Goal: Task Accomplishment & Management: Use online tool/utility

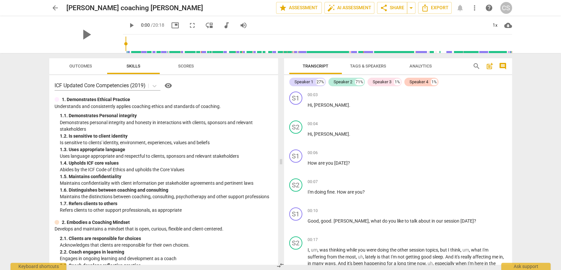
click at [128, 25] on span "play_arrow" at bounding box center [132, 25] width 8 height 8
click at [128, 25] on span "pause" at bounding box center [132, 25] width 8 height 8
drag, startPoint x: 123, startPoint y: 26, endPoint x: 126, endPoint y: 23, distance: 4.3
click at [128, 25] on span "play_arrow" at bounding box center [132, 25] width 8 height 8
type input "4"
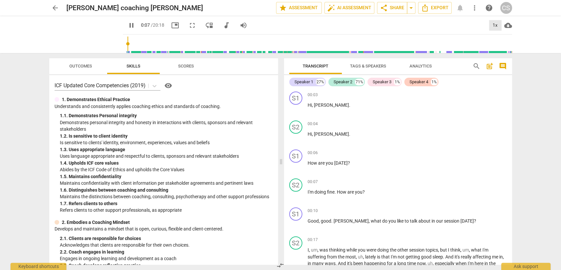
click at [492, 25] on div "1x" at bounding box center [495, 25] width 12 height 11
click at [504, 64] on li "1.5x" at bounding box center [500, 63] width 22 height 12
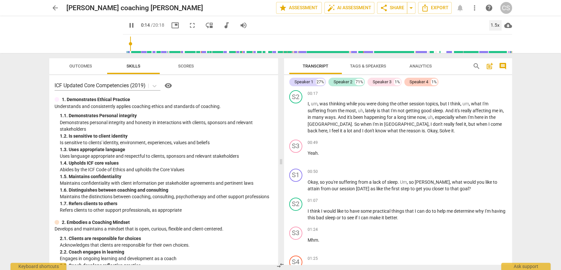
scroll to position [37, 0]
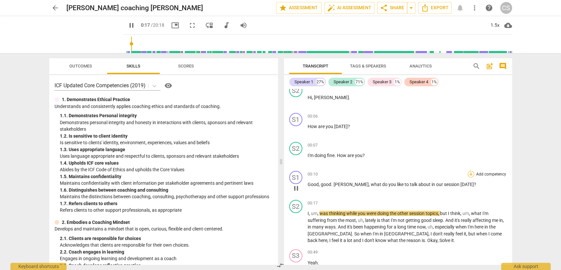
click at [471, 171] on div "+" at bounding box center [471, 174] width 7 height 7
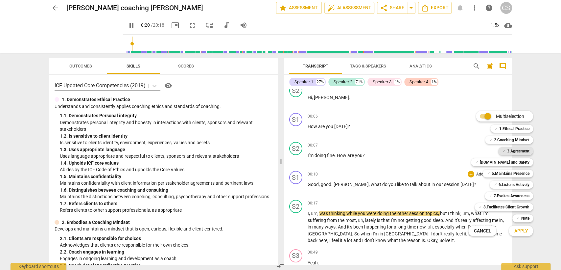
click at [509, 151] on b "3.Agreement" at bounding box center [518, 151] width 22 height 8
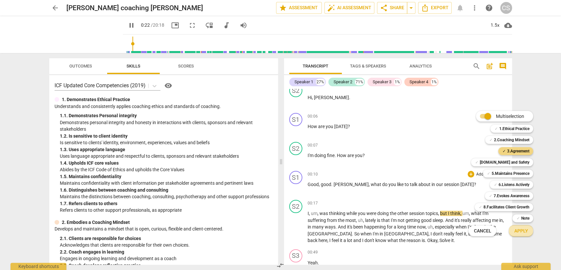
click at [522, 230] on span "Apply" at bounding box center [521, 231] width 14 height 7
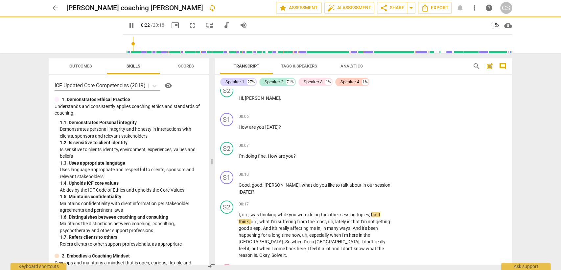
type input "23"
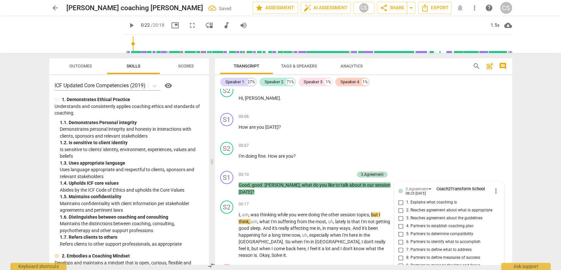
scroll to position [156, 0]
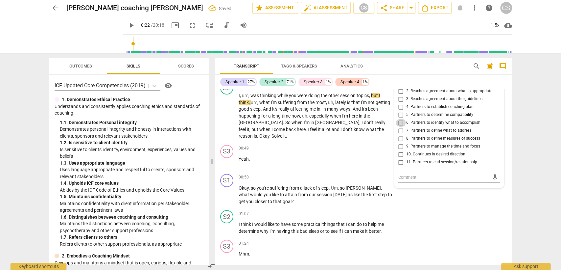
click at [398, 122] on input "6. Partners to identify what to accomplish" at bounding box center [401, 123] width 11 height 8
checkbox input "true"
click at [319, 158] on div "00:49 + Add competency keyboard_arrow_right Yeah ." at bounding box center [318, 157] width 158 height 24
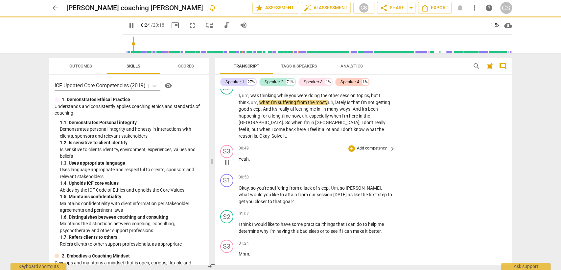
scroll to position [192, 0]
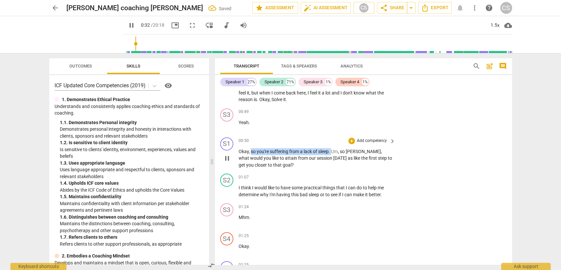
drag, startPoint x: 251, startPoint y: 142, endPoint x: 332, endPoint y: 143, distance: 80.9
click at [332, 148] on p "Okay , so you're suffering from a lack of sleep . Um , so [PERSON_NAME] , what …" at bounding box center [316, 158] width 154 height 20
click at [335, 135] on div "+ keyboard_arrow_down" at bounding box center [346, 134] width 28 height 12
drag, startPoint x: 329, startPoint y: 144, endPoint x: 250, endPoint y: 143, distance: 79.3
click at [250, 148] on p "Okay , so you're suffering from a lack of sleep . Um , so [PERSON_NAME] , what …" at bounding box center [316, 158] width 154 height 20
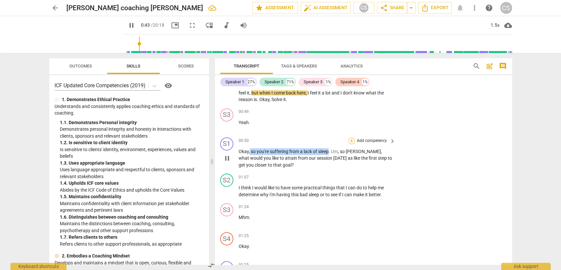
click at [352, 137] on div "+" at bounding box center [352, 140] width 7 height 7
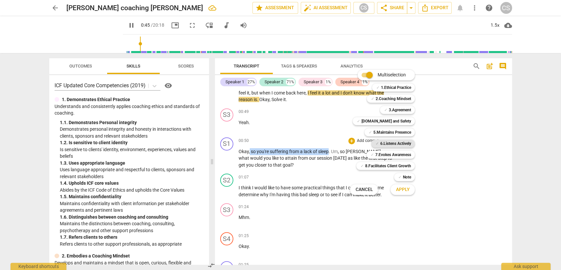
click at [404, 143] on b "6.Listens Actively" at bounding box center [395, 143] width 31 height 8
click at [411, 190] on button "Apply" at bounding box center [403, 190] width 24 height 12
type input "47"
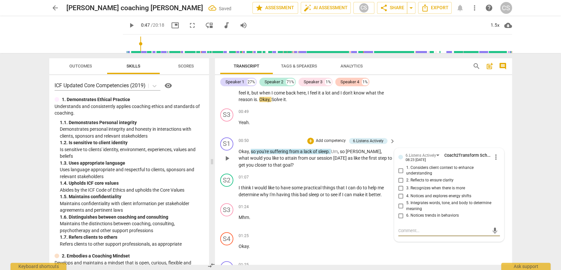
click at [400, 176] on input "2. Reflects to ensure clarity" at bounding box center [401, 180] width 11 height 8
checkbox input "true"
click at [315, 174] on div "01:07 + Add competency keyboard_arrow_right I think I would like to have some p…" at bounding box center [318, 185] width 158 height 24
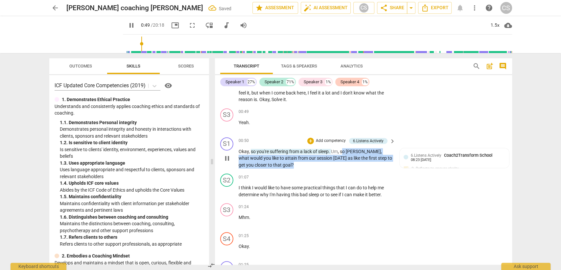
drag, startPoint x: 343, startPoint y: 143, endPoint x: 372, endPoint y: 156, distance: 32.4
click at [372, 156] on p "Okay , so you're suffering from a lack of sleep . Um , so [PERSON_NAME] , what …" at bounding box center [316, 158] width 154 height 20
click at [311, 137] on div "+" at bounding box center [311, 140] width 7 height 7
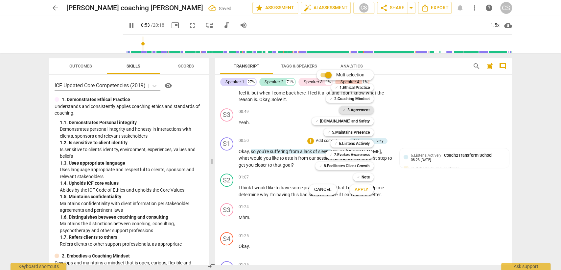
click at [359, 107] on b "3.Agreement" at bounding box center [359, 110] width 22 height 8
click at [366, 190] on span "Apply" at bounding box center [362, 189] width 14 height 7
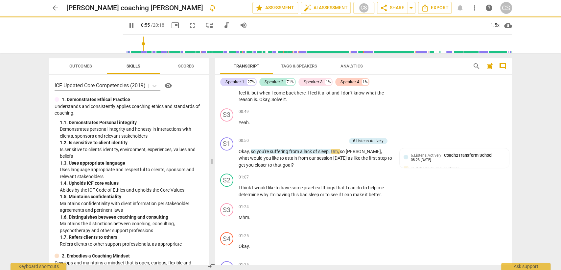
type input "56"
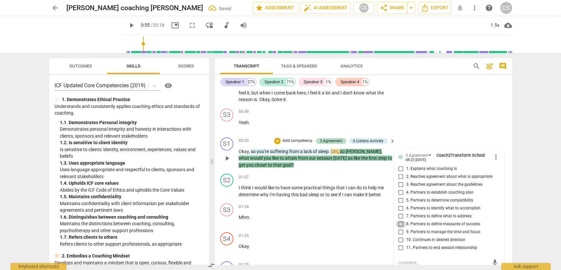
click at [399, 220] on input "8. Partners to define measures of success" at bounding box center [401, 224] width 11 height 8
checkbox input "true"
click at [329, 214] on div "01:24 + Add competency keyboard_arrow_right Mhm ." at bounding box center [318, 215] width 158 height 24
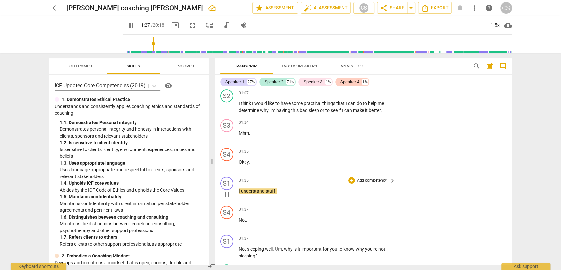
scroll to position [338, 0]
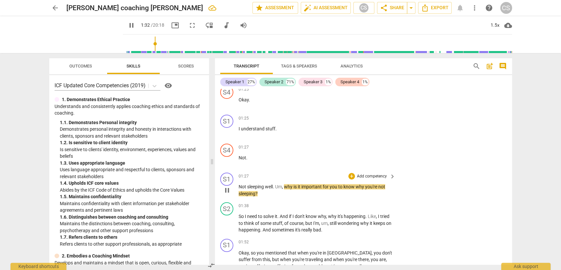
click at [237, 185] on div "play_arrow pause" at bounding box center [230, 189] width 17 height 9
drag, startPoint x: 285, startPoint y: 179, endPoint x: 318, endPoint y: 177, distance: 32.6
click at [293, 186] on p "Not sleeping well . Um , why is it important for you to know why you're not sle…" at bounding box center [316, 189] width 154 height 13
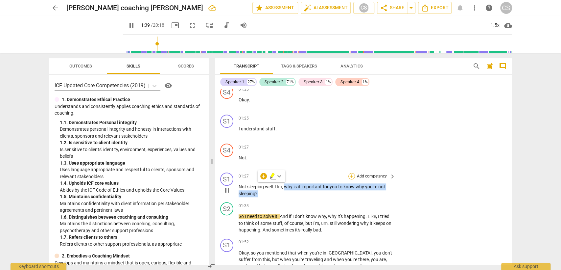
click at [353, 173] on div "+" at bounding box center [352, 176] width 7 height 7
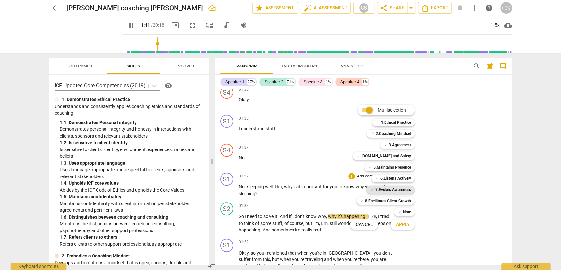
click at [384, 187] on b "7.Evokes Awareness" at bounding box center [393, 189] width 36 height 8
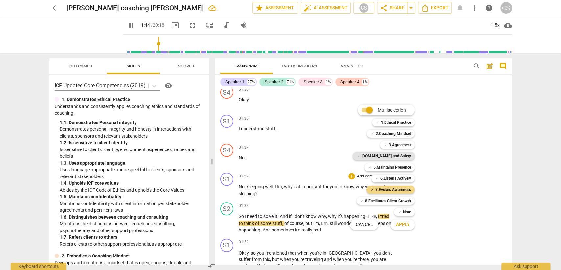
click at [392, 157] on b "[DOMAIN_NAME] and Safety" at bounding box center [386, 156] width 50 height 8
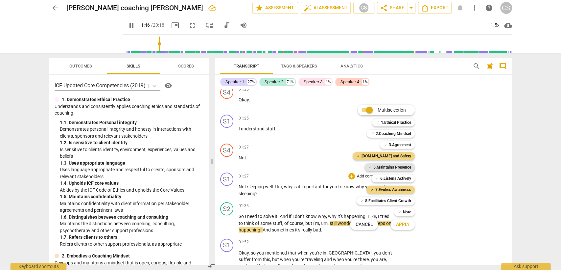
click at [396, 169] on b "5.Maintains Presence" at bounding box center [392, 167] width 38 height 8
click at [400, 177] on b "6.Listens Actively" at bounding box center [395, 178] width 31 height 8
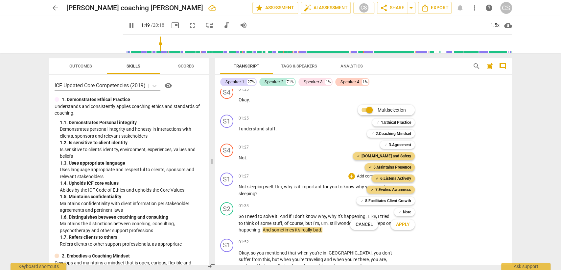
click at [408, 225] on span "Apply" at bounding box center [403, 224] width 14 height 7
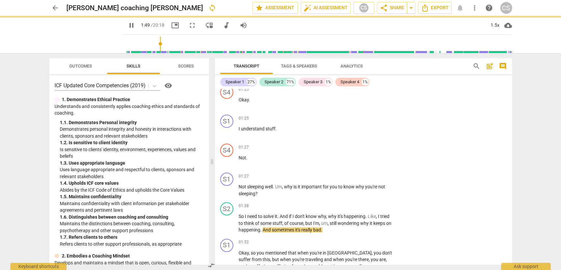
type input "110"
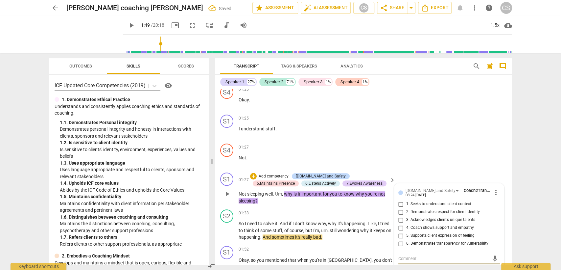
click at [399, 232] on input "5. Supports client expression of feeling" at bounding box center [401, 236] width 11 height 8
checkbox input "true"
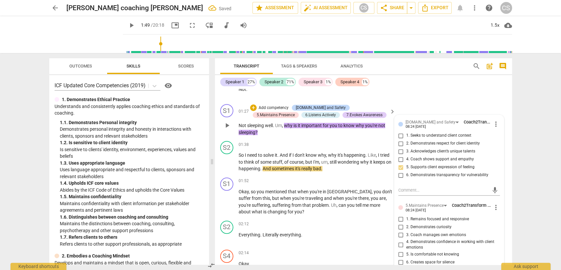
scroll to position [411, 0]
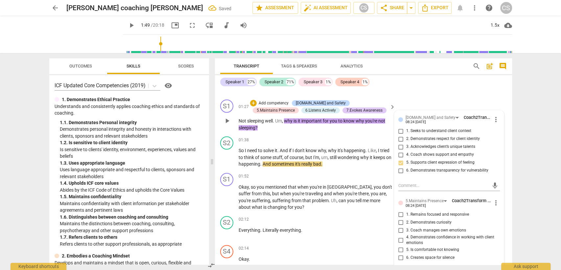
click at [400, 210] on input "1. Remains focused and responsive" at bounding box center [401, 214] width 11 height 8
checkbox input "true"
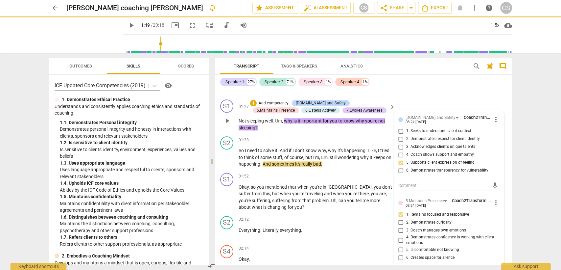
scroll to position [484, 0]
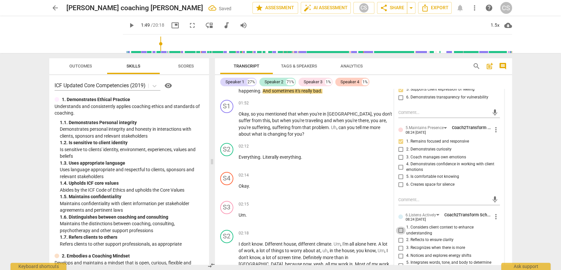
click at [398, 226] on input "1. Considers client context to enhance understanding" at bounding box center [401, 230] width 11 height 8
checkbox input "true"
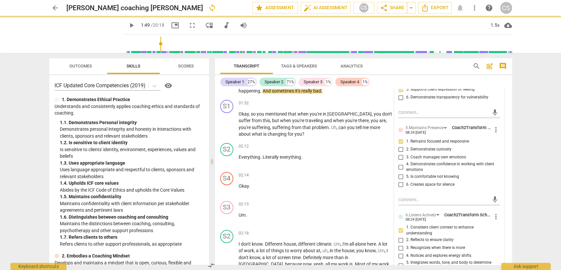
scroll to position [631, 0]
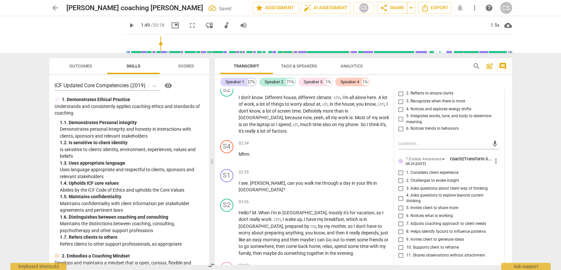
click at [400, 185] on input "3. Asks questions about client way of thinking" at bounding box center [401, 189] width 11 height 8
checkbox input "true"
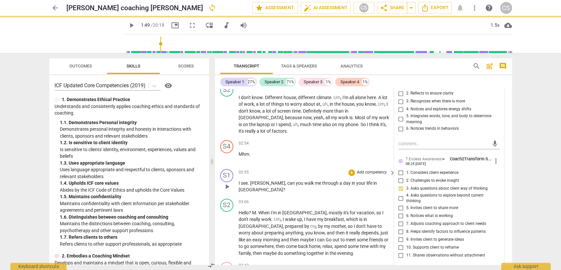
click at [315, 166] on div "S1 play_arrow pause 02:55 + Add competency keyboard_arrow_right I see . [PERSON…" at bounding box center [363, 181] width 297 height 30
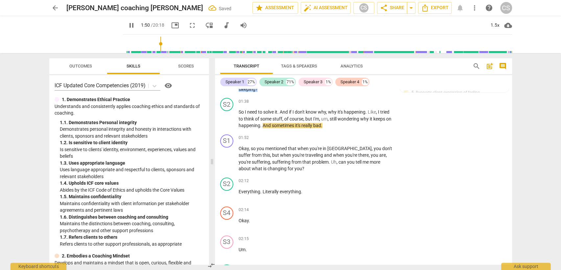
scroll to position [448, 0]
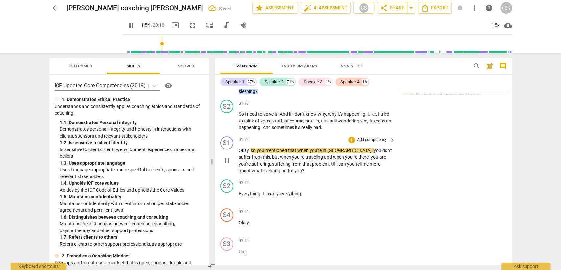
click at [225, 157] on span "pause" at bounding box center [227, 161] width 8 height 8
type input "115"
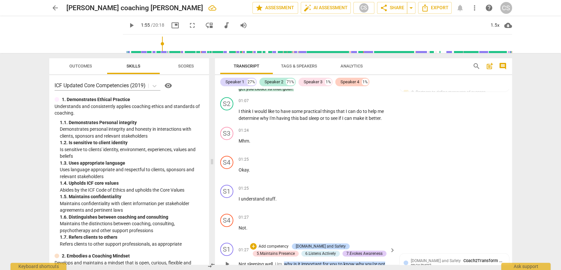
scroll to position [302, 0]
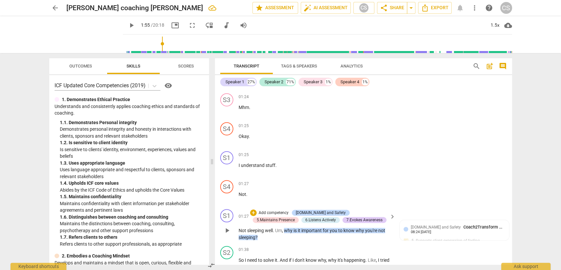
click at [239, 228] on span "Not" at bounding box center [243, 230] width 9 height 5
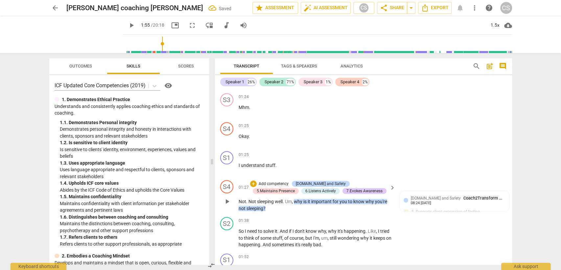
click at [249, 199] on span "Not" at bounding box center [253, 201] width 9 height 5
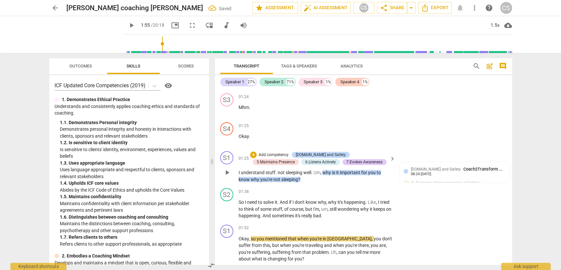
click at [276, 170] on span "." at bounding box center [277, 172] width 2 height 5
drag, startPoint x: 239, startPoint y: 164, endPoint x: 310, endPoint y: 164, distance: 71.7
click at [310, 169] on p "I understand stuff not sleeping well . Um , why is it important for you to know…" at bounding box center [316, 175] width 154 height 13
click at [251, 151] on div "+" at bounding box center [253, 154] width 7 height 7
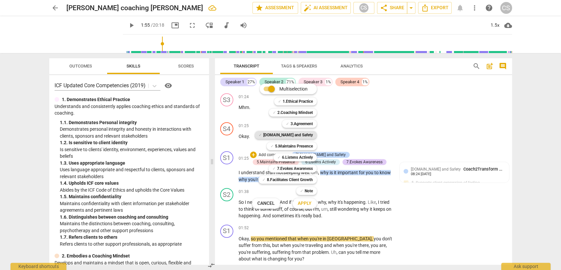
click at [294, 136] on b "[DOMAIN_NAME] and Safety" at bounding box center [288, 135] width 50 height 8
click at [310, 203] on span "Apply" at bounding box center [305, 203] width 14 height 7
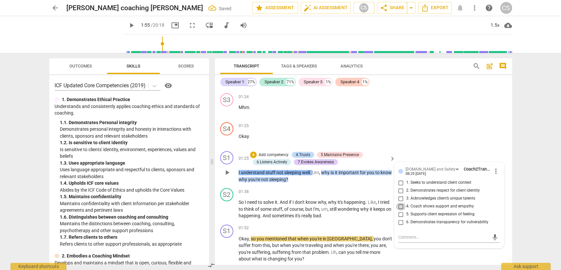
click at [401, 202] on input "4. Coach shows support and empathy" at bounding box center [401, 206] width 11 height 8
checkbox input "true"
click at [339, 224] on div "01:52 + Add competency keyboard_arrow_right" at bounding box center [318, 227] width 158 height 7
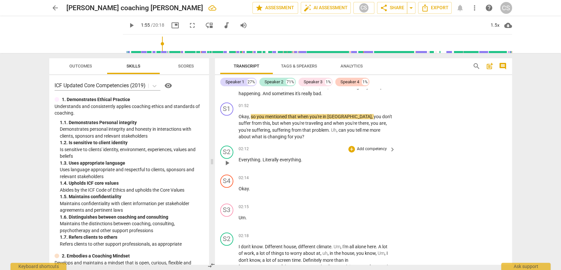
scroll to position [411, 0]
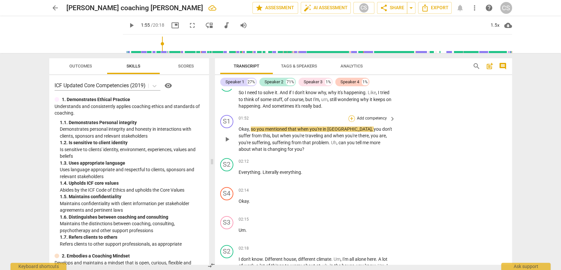
click at [349, 115] on div "+" at bounding box center [352, 118] width 7 height 7
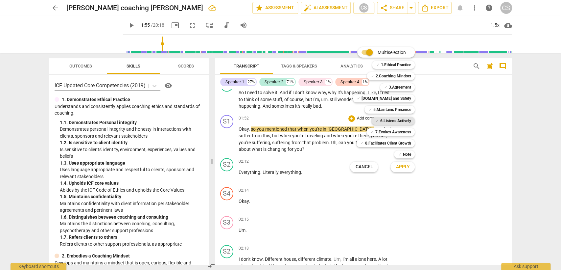
click at [400, 120] on b "6.Listens Actively" at bounding box center [395, 121] width 31 height 8
click at [399, 111] on b "5.Maintains Presence" at bounding box center [392, 110] width 38 height 8
click at [397, 132] on b "7.Evokes Awareness" at bounding box center [393, 132] width 36 height 8
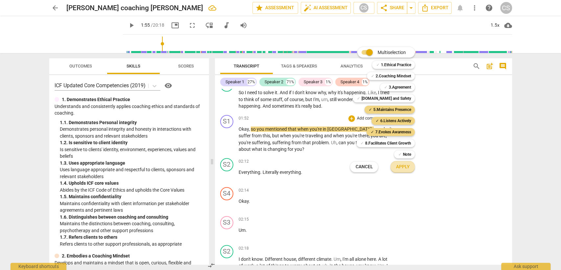
click at [405, 164] on span "Apply" at bounding box center [403, 166] width 14 height 7
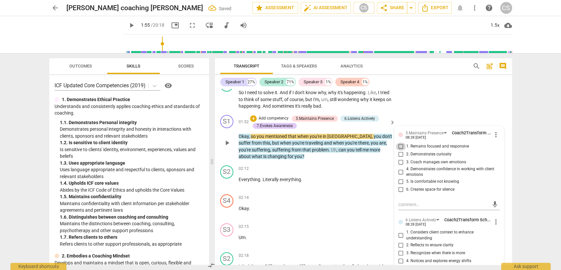
click at [400, 142] on input "1. Remains focused and responsive" at bounding box center [401, 146] width 11 height 8
checkbox input "true"
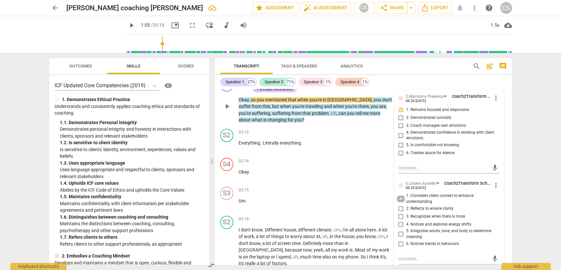
click at [401, 195] on input "1. Considers client context to enhance understanding" at bounding box center [401, 199] width 11 height 8
checkbox input "true"
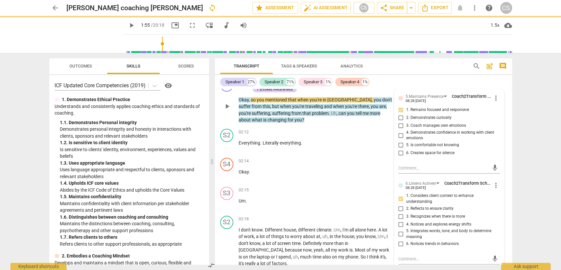
scroll to position [521, 0]
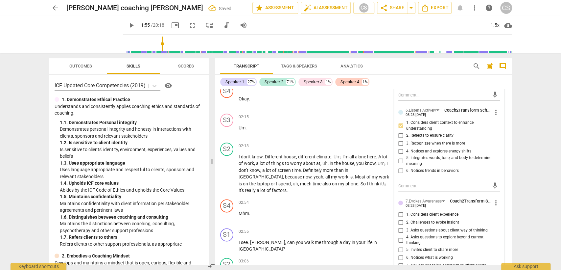
click at [399, 226] on input "3. Asks questions about client way of thinking" at bounding box center [401, 230] width 11 height 8
checkbox input "true"
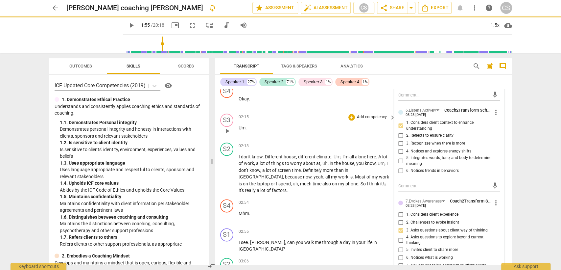
click at [312, 125] on div "02:15 + Add competency keyboard_arrow_right Um ." at bounding box center [318, 125] width 158 height 24
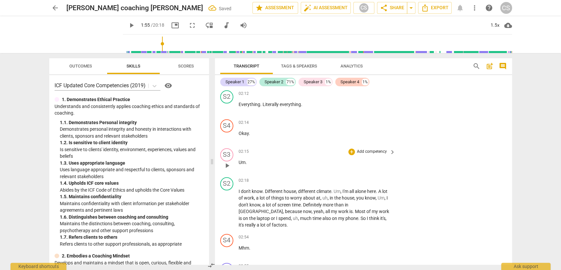
scroll to position [448, 0]
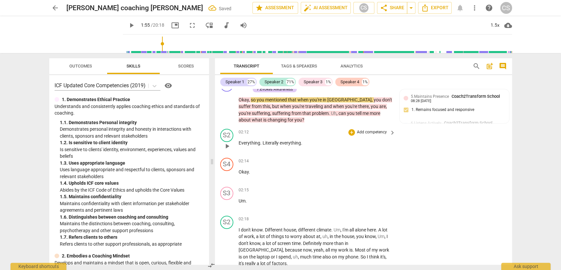
click at [310, 129] on div "02:12 + Add competency keyboard_arrow_right Everything . Literally everything ." at bounding box center [318, 141] width 158 height 24
click at [226, 142] on span "play_arrow" at bounding box center [227, 146] width 8 height 8
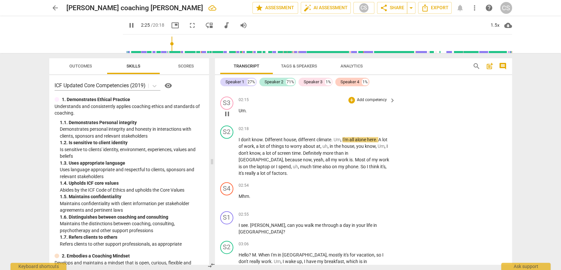
scroll to position [558, 0]
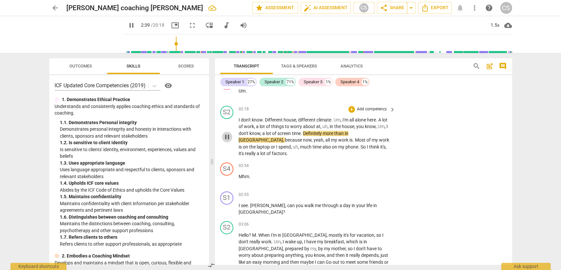
click at [226, 133] on span "pause" at bounding box center [227, 137] width 8 height 8
type input "160"
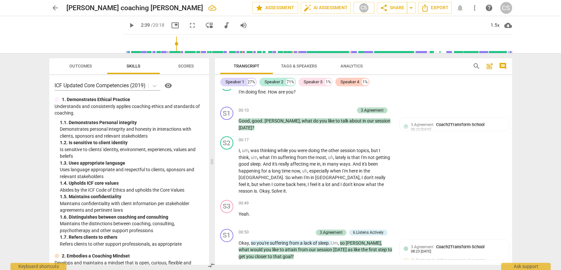
scroll to position [119, 0]
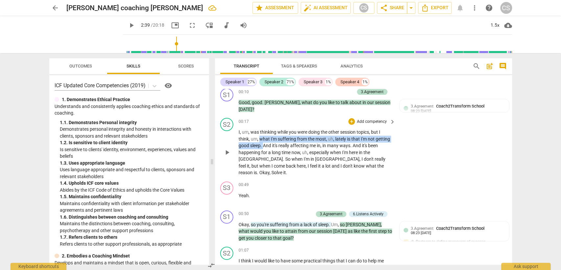
drag, startPoint x: 259, startPoint y: 137, endPoint x: 263, endPoint y: 143, distance: 6.6
click at [263, 143] on p "I , um , was thinking while you were doing the other session topics , but I thi…" at bounding box center [316, 152] width 154 height 47
click at [350, 120] on div "+" at bounding box center [352, 121] width 7 height 7
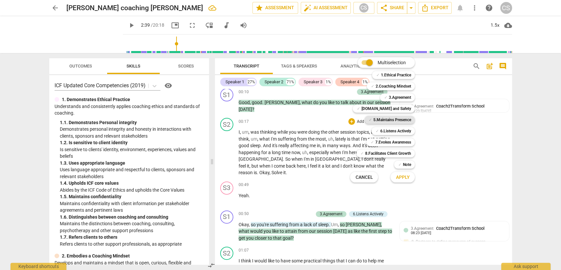
click at [385, 119] on b "5.Maintains Presence" at bounding box center [392, 120] width 38 height 8
click at [403, 179] on span "Apply" at bounding box center [403, 177] width 14 height 7
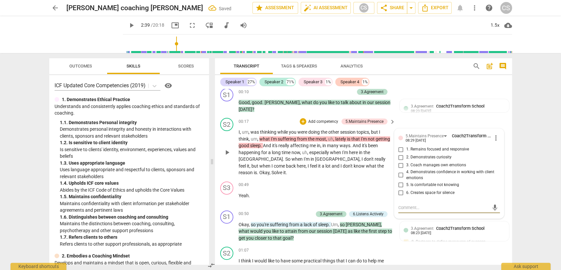
click at [399, 154] on input "2. Demonstrates curiosity" at bounding box center [401, 157] width 11 height 8
checkbox input "true"
click at [405, 208] on textarea at bounding box center [444, 207] width 91 height 6
type textarea "M"
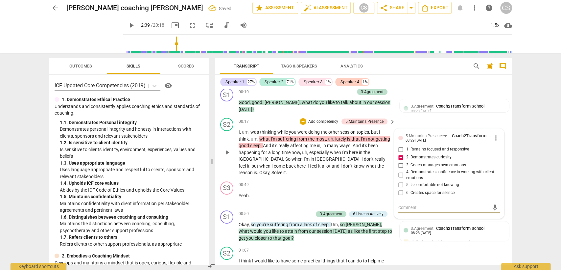
type textarea "M"
type textarea "Mi"
type textarea "Mis"
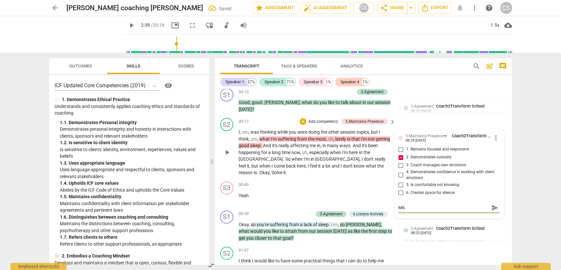
type textarea "Miss"
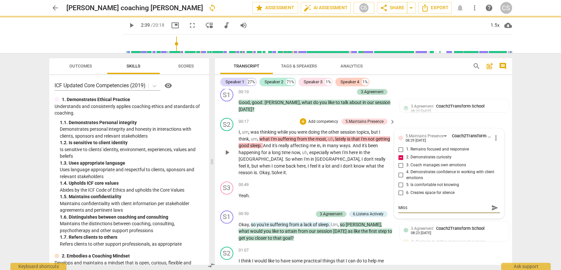
type textarea "Misse"
type textarea "Missed"
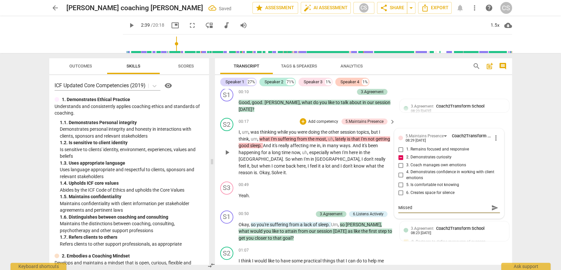
type textarea "Missed o"
type textarea "Missed op"
type textarea "Missed opp"
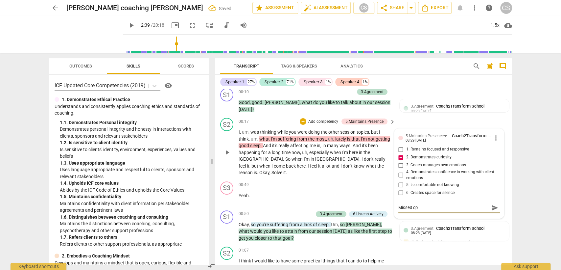
type textarea "Missed opp"
type textarea "Missed oppo"
type textarea "Missed oppor"
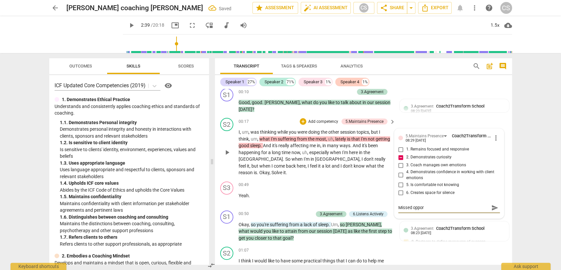
type textarea "Missed opport"
type textarea "Missed opportu"
type textarea "Missed opportun"
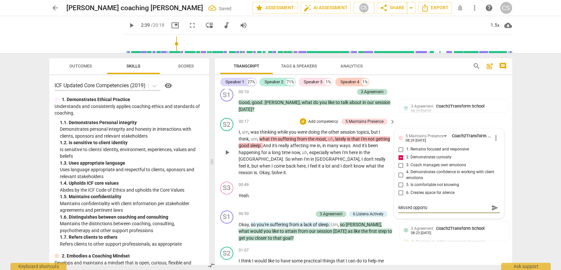
type textarea "Missed opportun"
type textarea "Missed opportuni"
type textarea "Missed opportunit"
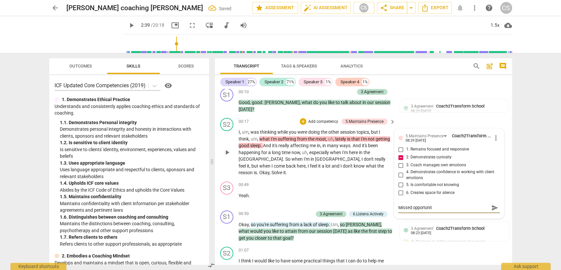
type textarea "Missed opportunity"
type textarea "Missed opportunity:"
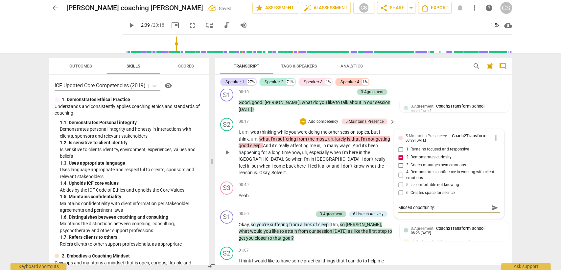
type textarea "Missed opportunity:"
type textarea "Missed opportunity: w"
type textarea "Missed opportunity: wh"
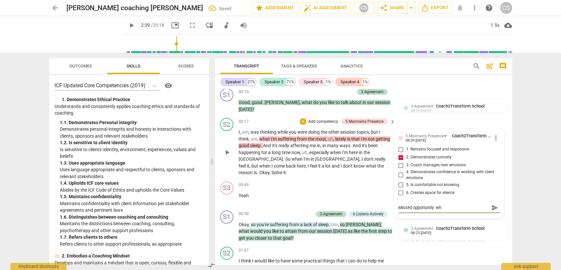
type textarea "Missed opportunity: wha"
type textarea "Missed opportunity: what"
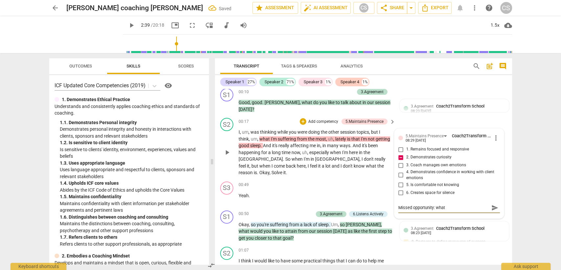
type textarea "Missed opportunity: what"
type textarea "Missed opportunity: what i"
type textarea "Missed opportunity: what is"
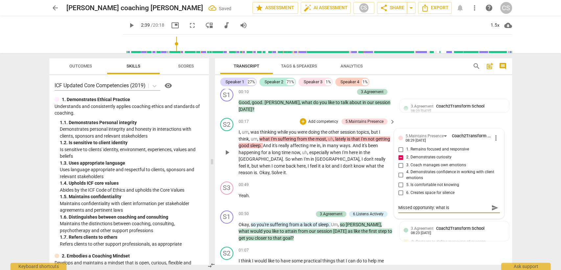
type textarea "Missed opportunity: what is"
type textarea "Missed opportunity: what is g"
type textarea "Missed opportunity: what is go"
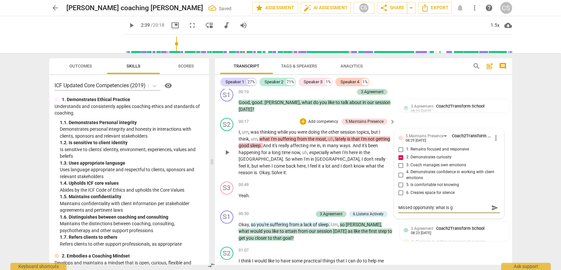
type textarea "Missed opportunity: what is go"
type textarea "Missed opportunity: what is goo"
type textarea "Missed opportunity: what is good"
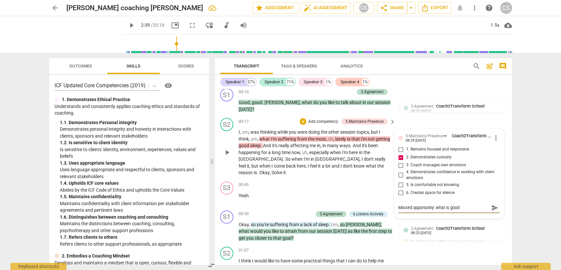
type textarea "Missed opportunity: what is good"
type textarea "Missed opportunity: what is good d"
type textarea "Missed opportunity: what is good"
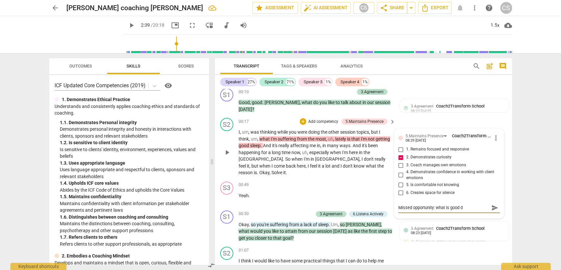
type textarea "Missed opportunity: what is good"
type textarea "Missed opportunity: what is good s"
type textarea "Missed opportunity: what is good sl"
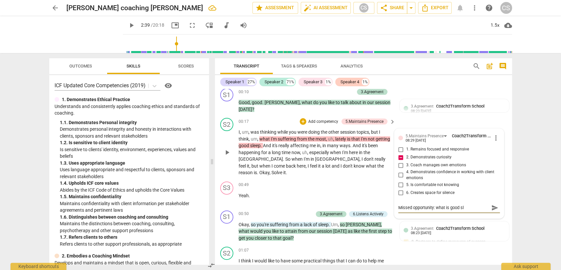
type textarea "Missed opportunity: what is good sle"
type textarea "Missed opportunity: what is good slee"
type textarea "Missed opportunity: what is good sleep"
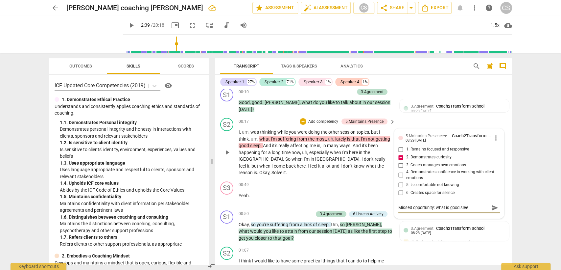
type textarea "Missed opportunity: what is good sleep"
type textarea "Missed opportunity: what is good sleep f"
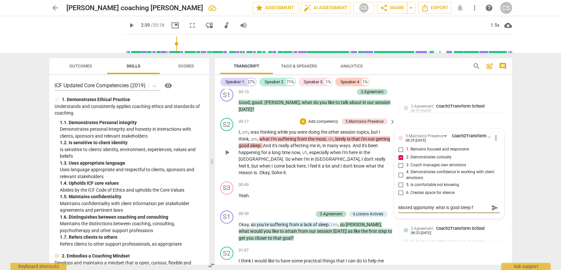
type textarea "Missed opportunity: what is good sleep fo"
type textarea "Missed opportunity: what is good sleep for"
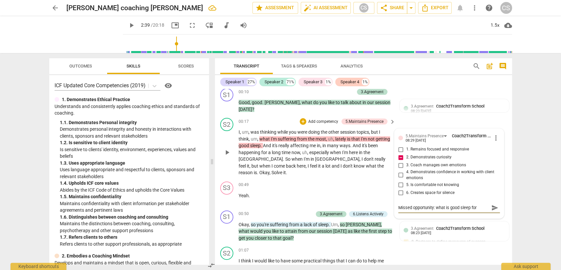
type textarea "Missed opportunity: what is good sleep for"
type textarea "Missed opportunity: what is good sleep for y"
type textarea "Missed opportunity: what is good sleep for yo"
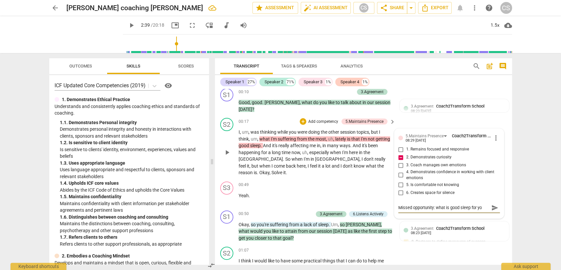
type textarea "Missed opportunity: what is good sleep for you"
type textarea "Missed opportunity: what is good sleep for you?"
click at [492, 204] on span "send" at bounding box center [495, 207] width 7 height 7
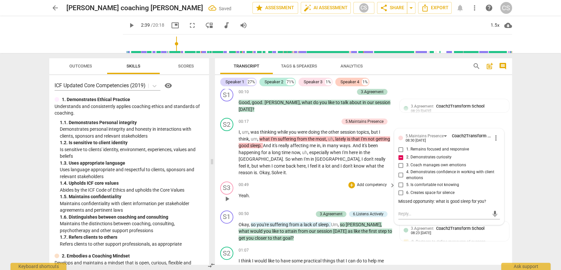
click at [295, 181] on div "00:49 + Add competency keyboard_arrow_right Yeah ." at bounding box center [318, 193] width 158 height 24
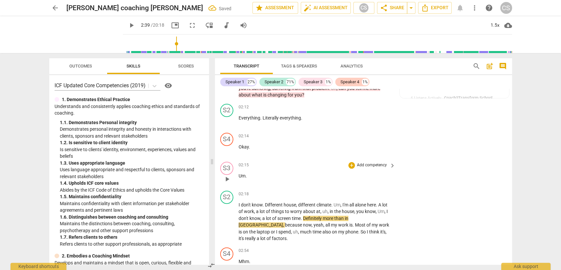
scroll to position [558, 0]
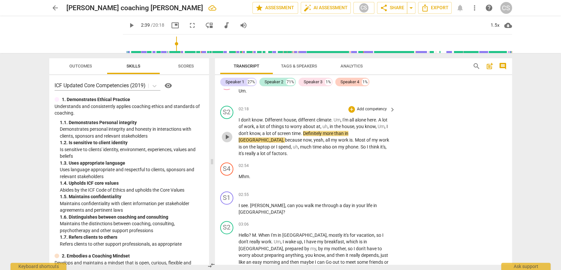
click at [224, 133] on span "play_arrow" at bounding box center [227, 137] width 8 height 8
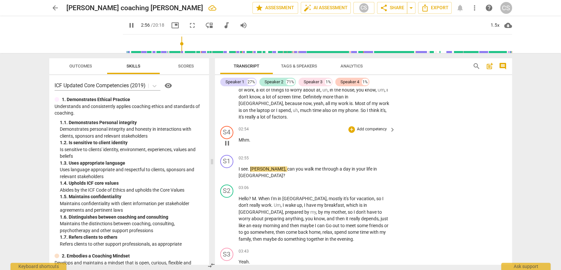
scroll to position [631, 0]
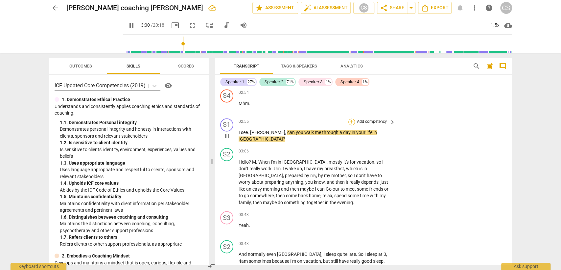
click at [351, 118] on div "+" at bounding box center [352, 121] width 7 height 7
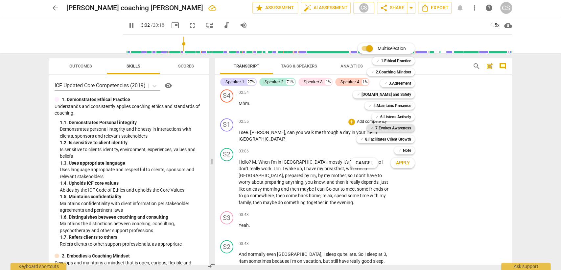
click at [401, 127] on b "7.Evokes Awareness" at bounding box center [393, 128] width 36 height 8
click at [406, 164] on span "Apply" at bounding box center [403, 163] width 14 height 7
type input "184"
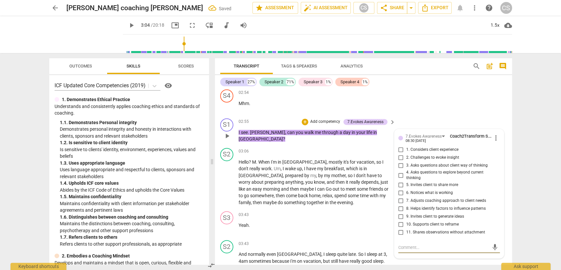
click at [401, 161] on input "3. Asks questions about client way of thinking" at bounding box center [401, 165] width 11 height 8
checkbox input "true"
click at [307, 118] on div "+" at bounding box center [305, 121] width 7 height 7
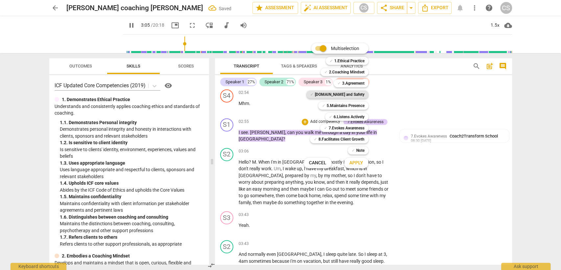
click at [358, 94] on b "[DOMAIN_NAME] and Safety" at bounding box center [340, 94] width 50 height 8
click at [358, 165] on span "Apply" at bounding box center [357, 163] width 14 height 7
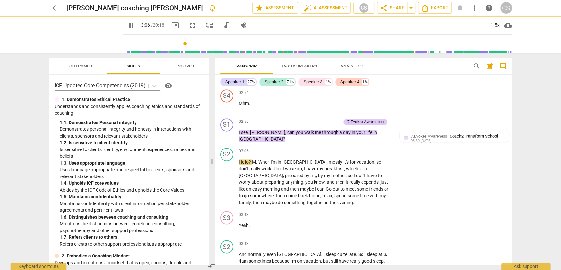
type input "187"
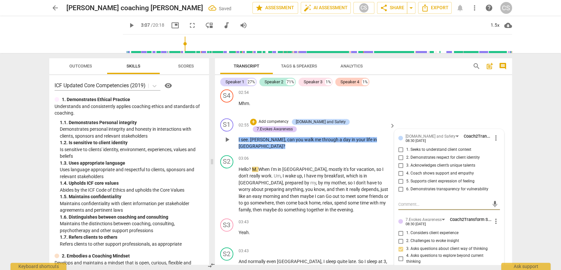
click at [402, 146] on input "1. Seeks to understand client context" at bounding box center [401, 150] width 11 height 8
checkbox input "true"
click at [313, 155] on div "03:06 + Add competency keyboard_arrow_right" at bounding box center [318, 158] width 158 height 7
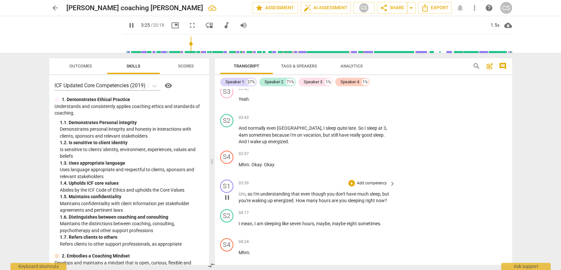
scroll to position [777, 0]
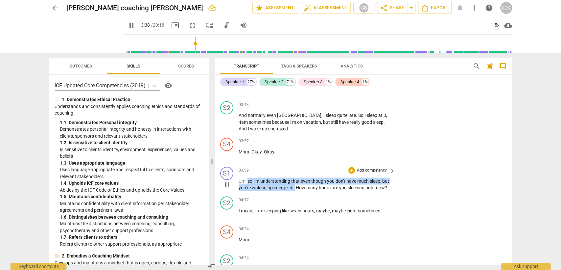
drag, startPoint x: 248, startPoint y: 156, endPoint x: 295, endPoint y: 167, distance: 48.3
click at [295, 167] on div "S1 play_arrow pause 03:59 + Add competency keyboard_arrow_right Um , so I'm und…" at bounding box center [363, 179] width 297 height 30
click at [352, 167] on div "+" at bounding box center [352, 170] width 7 height 7
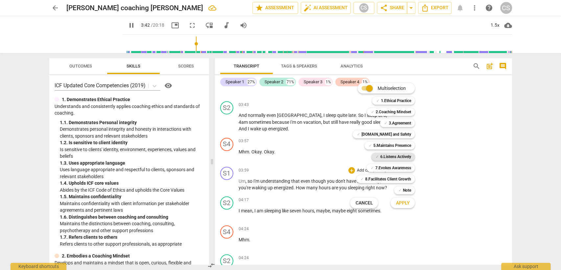
click at [389, 154] on b "6.Listens Actively" at bounding box center [395, 157] width 31 height 8
click at [409, 206] on button "Apply" at bounding box center [403, 203] width 24 height 12
type input "224"
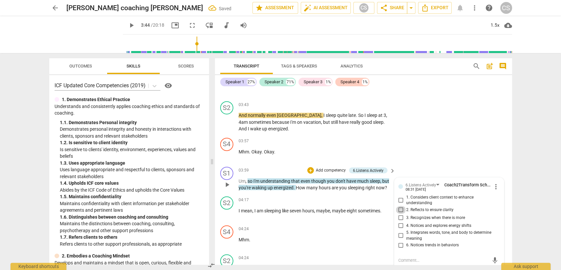
click at [400, 206] on input "2. Reflects to ensure clarity" at bounding box center [401, 210] width 11 height 8
checkbox input "true"
click at [308, 196] on div "04:17 + Add competency keyboard_arrow_right" at bounding box center [318, 199] width 158 height 7
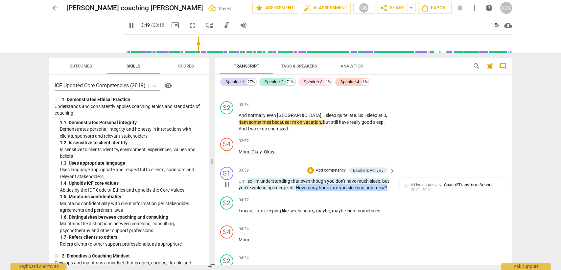
drag, startPoint x: 296, startPoint y: 162, endPoint x: 391, endPoint y: 168, distance: 95.2
click at [391, 168] on div "S1 play_arrow pause 03:59 + Add competency 6.Listens Actively keyboard_arrow_ri…" at bounding box center [363, 179] width 297 height 30
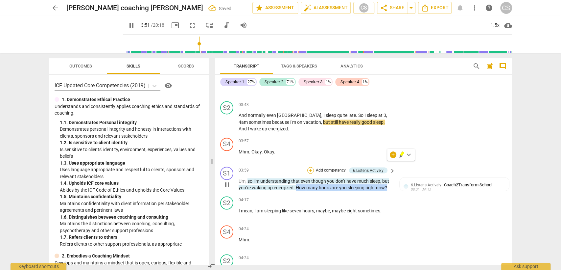
click at [308, 167] on div "+" at bounding box center [311, 170] width 7 height 7
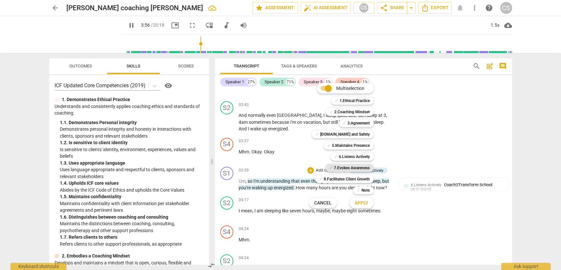
click at [355, 167] on b "7.Evokes Awareness" at bounding box center [352, 168] width 36 height 8
click at [356, 156] on b "6.Listens Actively" at bounding box center [354, 157] width 31 height 8
click at [362, 203] on span "Apply" at bounding box center [362, 203] width 14 height 7
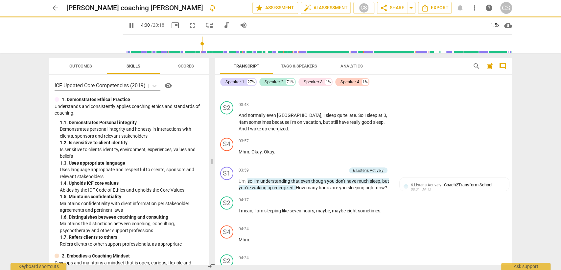
type input "241"
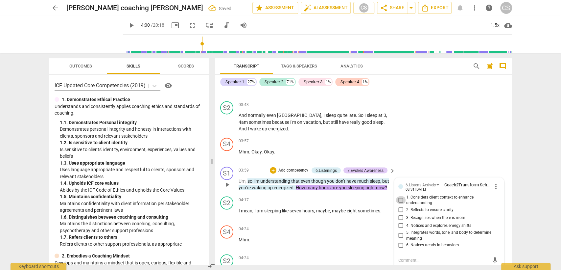
drag, startPoint x: 395, startPoint y: 172, endPoint x: 403, endPoint y: 177, distance: 9.5
click at [398, 196] on input "1. Considers client context to enhance understanding" at bounding box center [401, 200] width 11 height 8
checkbox input "true"
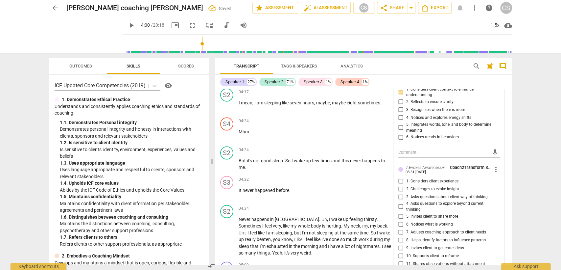
scroll to position [887, 0]
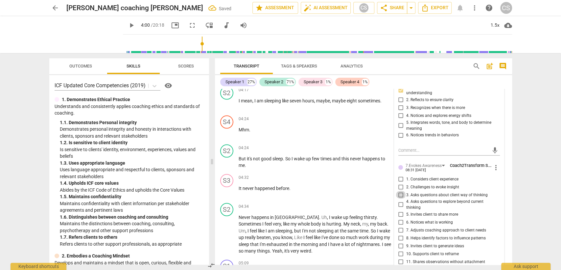
click at [400, 190] on input "3. Asks questions about client way of thinking" at bounding box center [401, 194] width 11 height 8
checkbox input "true"
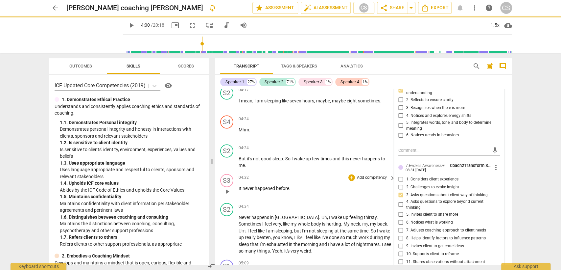
click at [320, 185] on p "It never happened before ." at bounding box center [316, 188] width 154 height 7
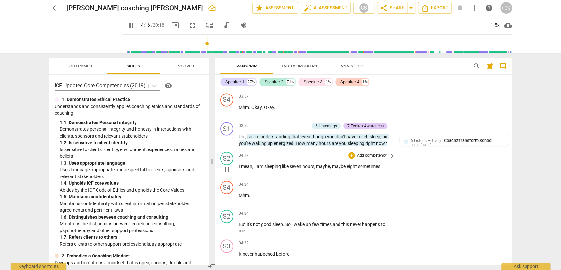
scroll to position [813, 0]
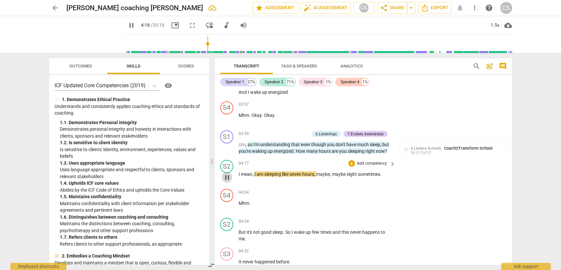
drag, startPoint x: 229, startPoint y: 152, endPoint x: 242, endPoint y: 190, distance: 40.2
click at [230, 173] on span "pause" at bounding box center [227, 177] width 8 height 8
click at [128, 27] on span "play_arrow" at bounding box center [132, 25] width 8 height 8
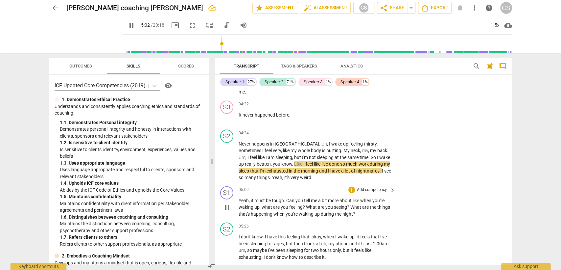
scroll to position [996, 0]
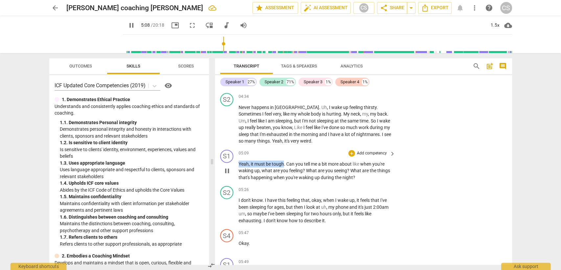
drag, startPoint x: 239, startPoint y: 139, endPoint x: 284, endPoint y: 142, distance: 45.1
click at [284, 160] on p "Yeah , it must be tough . Can you tell me a bit more about like when you're wak…" at bounding box center [316, 170] width 154 height 20
click at [350, 150] on div "+" at bounding box center [352, 153] width 7 height 7
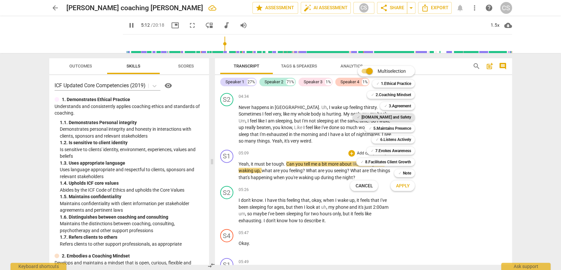
click at [394, 114] on b "[DOMAIN_NAME] and Safety" at bounding box center [386, 117] width 50 height 8
click at [403, 184] on span "Apply" at bounding box center [403, 186] width 14 height 7
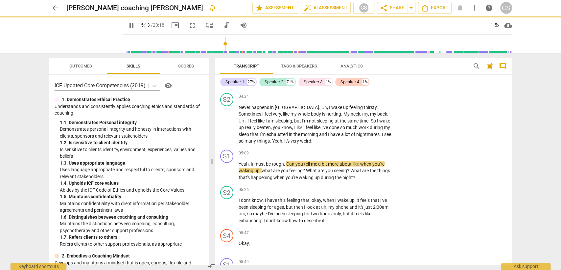
type input "314"
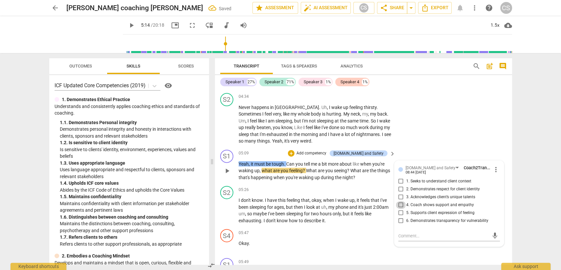
click at [400, 201] on input "4. Coach shows support and empathy" at bounding box center [401, 205] width 11 height 8
checkbox input "true"
click at [299, 183] on div "S2 play_arrow pause 05:26 + Add competency keyboard_arrow_right I don't know . …" at bounding box center [363, 204] width 297 height 43
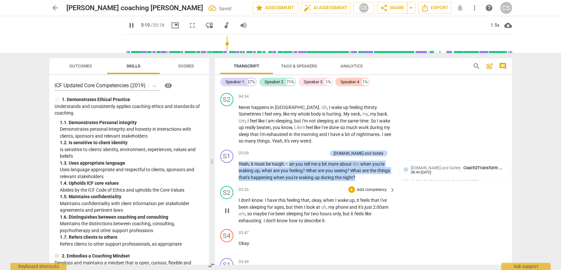
drag, startPoint x: 288, startPoint y: 139, endPoint x: 360, endPoint y: 158, distance: 74.6
click at [360, 158] on div "S1 play_arrow pause 00:03 + Add competency keyboard_arrow_right Hi , [PERSON_NA…" at bounding box center [363, 177] width 297 height 176
drag, startPoint x: 286, startPoint y: 139, endPoint x: 357, endPoint y: 158, distance: 73.5
click at [357, 158] on div "S1 play_arrow pause 05:09 + Add competency [DOMAIN_NAME] and Safety keyboard_ar…" at bounding box center [363, 165] width 297 height 37
click at [295, 150] on div "+" at bounding box center [291, 153] width 7 height 7
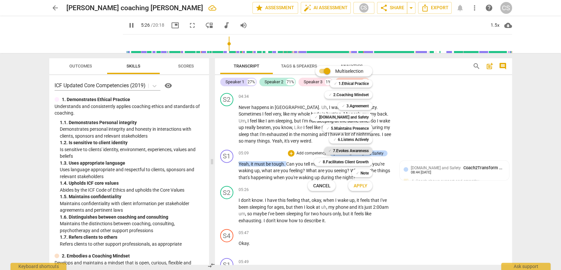
click at [351, 152] on b "7.Evokes Awareness" at bounding box center [351, 151] width 36 height 8
click at [354, 117] on b "[DOMAIN_NAME] and Safety" at bounding box center [344, 117] width 50 height 8
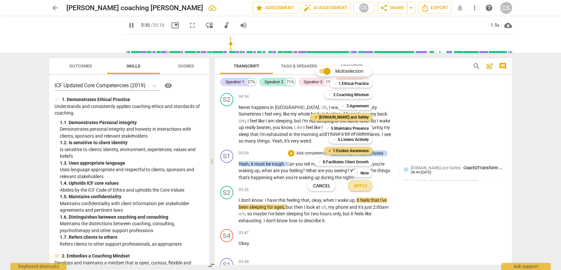
click at [363, 186] on span "Apply" at bounding box center [361, 186] width 14 height 7
type input "331"
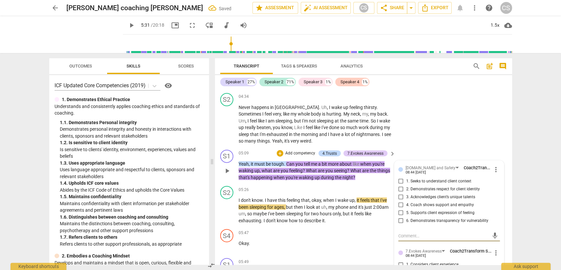
click at [401, 177] on input "1. Seeks to understand client context" at bounding box center [401, 181] width 11 height 8
checkbox input "true"
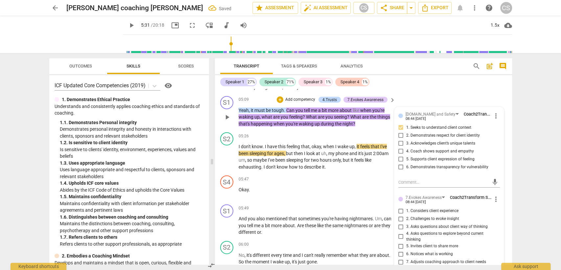
scroll to position [1069, 0]
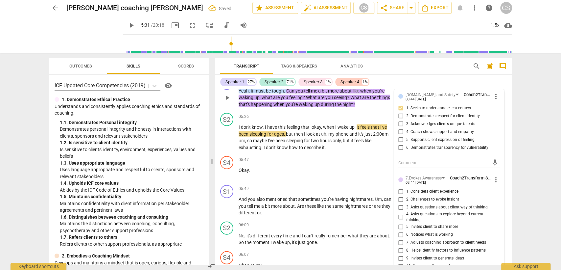
click at [402, 203] on input "3. Asks questions about client way of thinking" at bounding box center [401, 207] width 11 height 8
checkbox input "true"
click at [297, 167] on p "Okay ." at bounding box center [316, 170] width 154 height 7
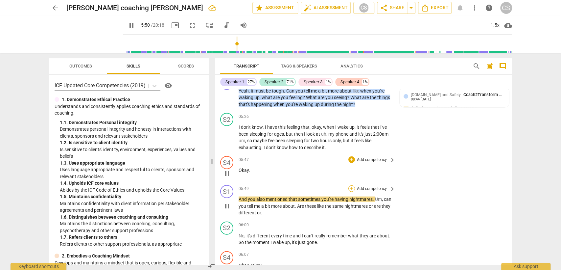
click at [352, 185] on div "+" at bounding box center [352, 188] width 7 height 7
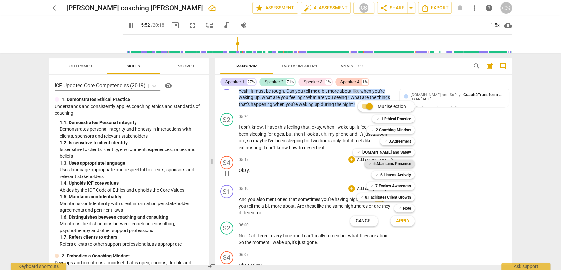
click at [395, 164] on b "5.Maintains Presence" at bounding box center [392, 164] width 38 height 8
click at [392, 173] on b "6.Listens Actively" at bounding box center [395, 175] width 31 height 8
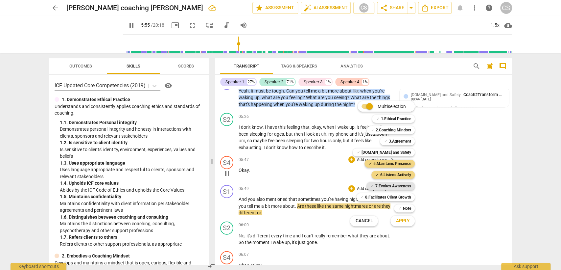
click at [392, 184] on b "7.Evokes Awareness" at bounding box center [393, 186] width 36 height 8
click at [400, 218] on span "Apply" at bounding box center [403, 220] width 14 height 7
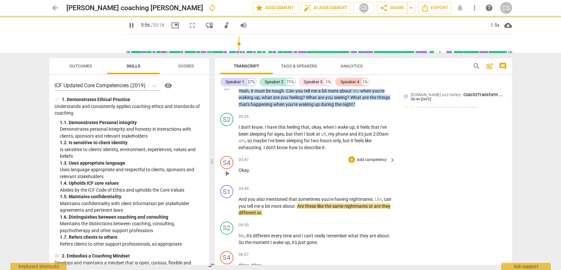
type input "357"
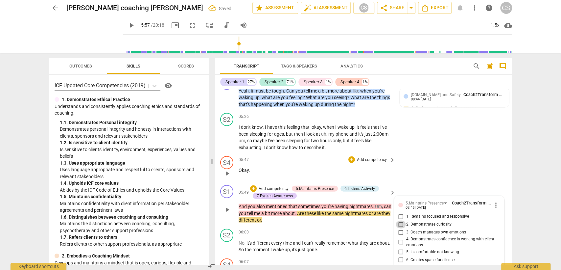
click at [400, 220] on input "2. Demonstrates curiosity" at bounding box center [401, 224] width 11 height 8
checkbox input "true"
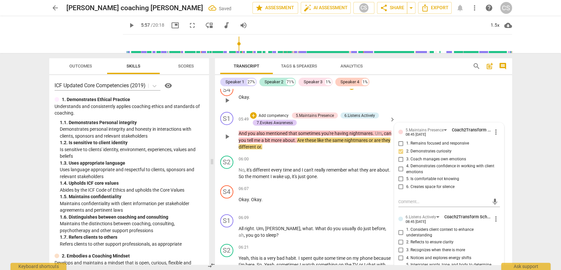
click at [400, 139] on input "1. Remains focused and responsive" at bounding box center [401, 143] width 11 height 8
checkbox input "true"
click at [401, 238] on input "2. Reflects to ensure clarity" at bounding box center [401, 242] width 11 height 8
checkbox input "true"
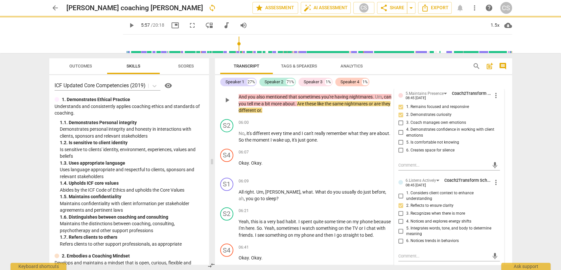
scroll to position [1216, 0]
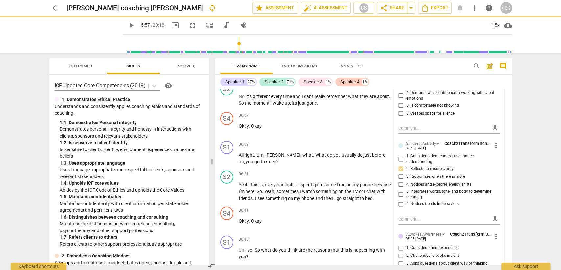
click at [400, 259] on input "3. Asks questions about client way of thinking" at bounding box center [401, 263] width 11 height 8
checkbox input "true"
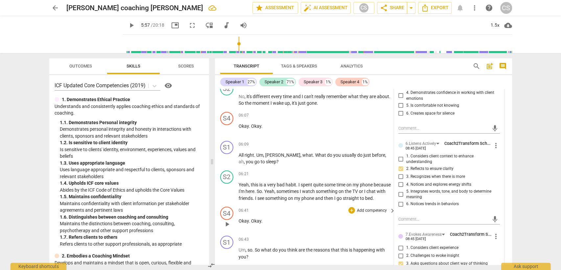
click at [323, 217] on p "Okay . Okay ." at bounding box center [316, 220] width 154 height 7
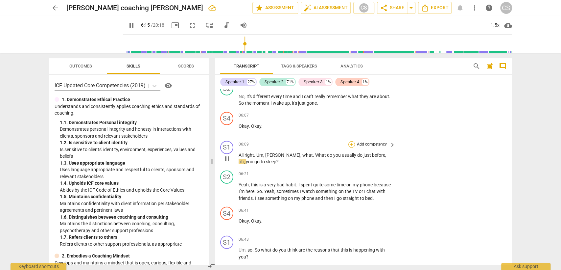
click at [351, 141] on div "+" at bounding box center [352, 144] width 7 height 7
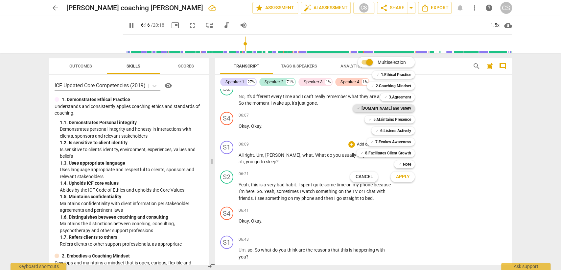
click at [402, 108] on b "[DOMAIN_NAME] and Safety" at bounding box center [386, 108] width 50 height 8
click at [403, 140] on b "7.Evokes Awareness" at bounding box center [393, 142] width 36 height 8
click at [404, 181] on button "Apply" at bounding box center [403, 177] width 24 height 12
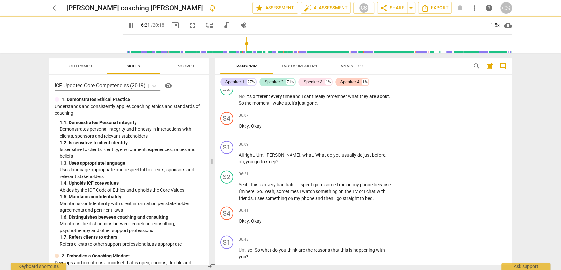
type input "382"
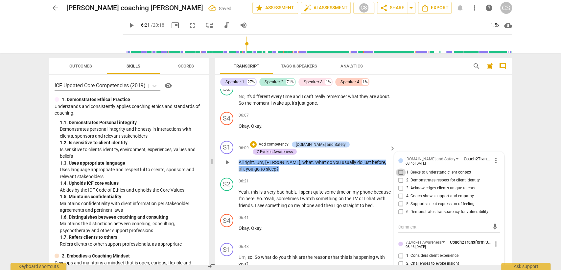
click at [398, 168] on input "1. Seeks to understand client context" at bounding box center [401, 172] width 11 height 8
checkbox input "true"
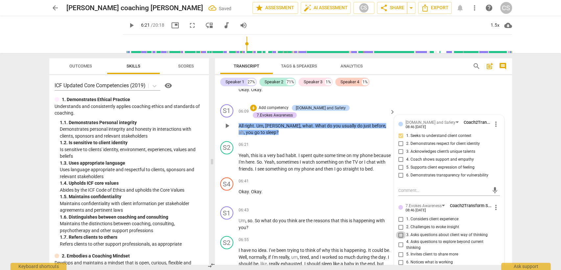
click at [399, 231] on input "3. Asks questions about client way of thinking" at bounding box center [401, 235] width 11 height 8
checkbox input "true"
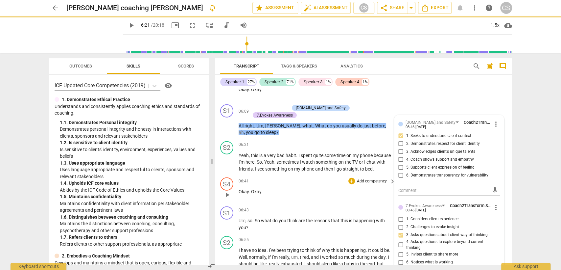
click at [290, 177] on div "06:41 + Add competency keyboard_arrow_right" at bounding box center [318, 180] width 158 height 7
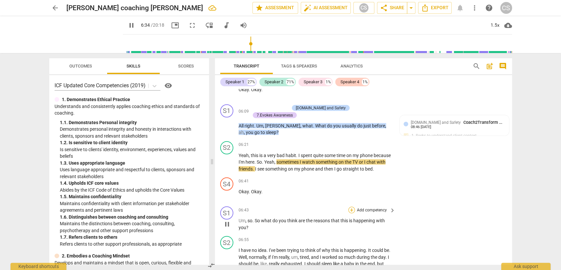
click at [350, 207] on div "+" at bounding box center [352, 210] width 7 height 7
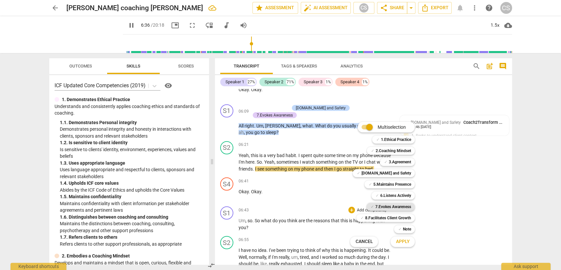
click at [383, 204] on b "7.Evokes Awareness" at bounding box center [393, 207] width 36 height 8
click at [400, 240] on span "Apply" at bounding box center [403, 241] width 14 height 7
type input "398"
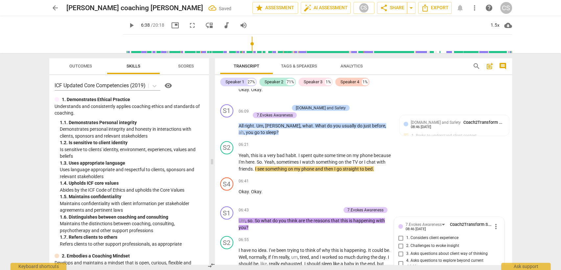
scroll to position [1385, 0]
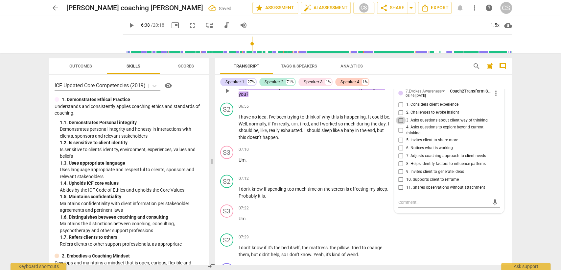
click at [399, 116] on input "3. Asks questions about client way of thinking" at bounding box center [401, 120] width 11 height 8
checkbox input "true"
click at [304, 204] on div "07:22 + Add competency keyboard_arrow_right" at bounding box center [318, 207] width 158 height 7
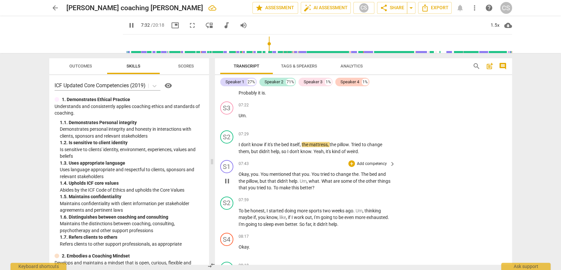
scroll to position [1495, 0]
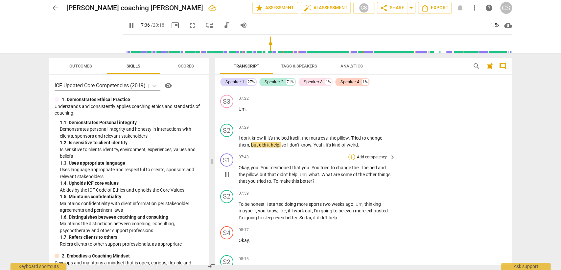
click at [352, 154] on div "+" at bounding box center [352, 157] width 7 height 7
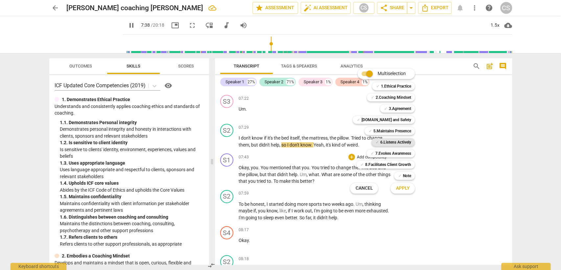
click at [394, 142] on b "6.Listens Actively" at bounding box center [395, 142] width 31 height 8
click at [397, 130] on b "5.Maintains Presence" at bounding box center [392, 131] width 38 height 8
click at [397, 153] on b "7.Evokes Awareness" at bounding box center [393, 153] width 36 height 8
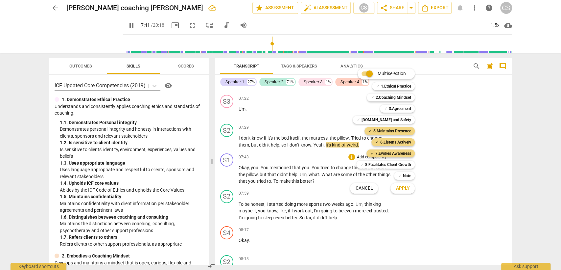
click at [402, 186] on span "Apply" at bounding box center [403, 188] width 14 height 7
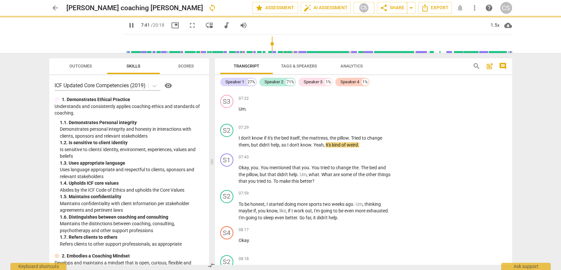
type input "462"
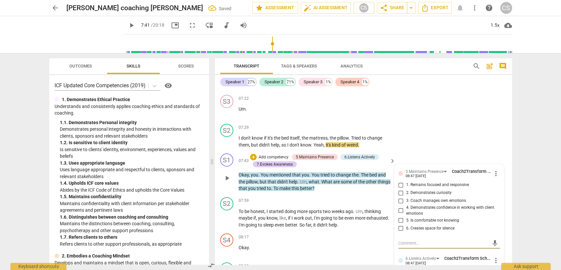
click at [400, 181] on input "1. Remains focused and responsive" at bounding box center [401, 185] width 11 height 8
checkbox input "true"
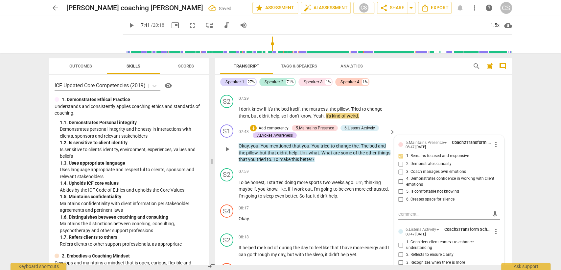
scroll to position [1568, 0]
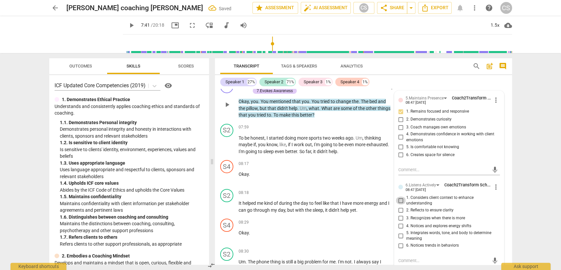
click at [399, 196] on input "1. Considers client context to enhance understanding" at bounding box center [401, 200] width 11 height 8
checkbox input "true"
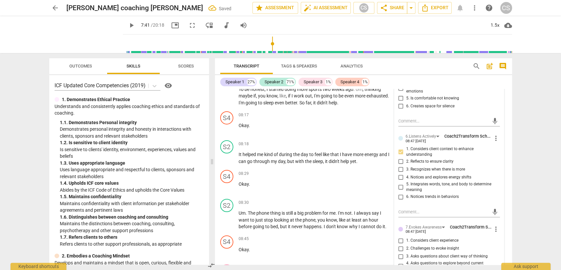
scroll to position [1678, 0]
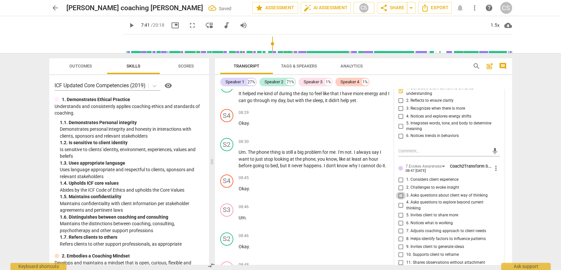
click at [401, 191] on input "3. Asks questions about client way of thinking" at bounding box center [401, 195] width 11 height 8
checkbox input "true"
click at [316, 174] on div "08:45 + Add competency keyboard_arrow_right Okay ." at bounding box center [318, 186] width 158 height 24
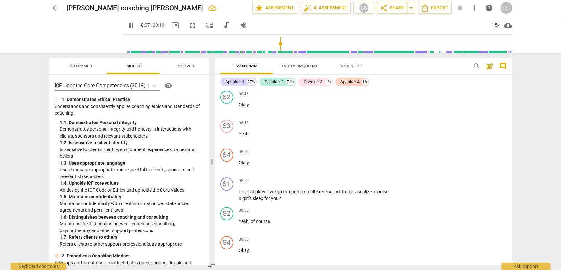
scroll to position [1824, 0]
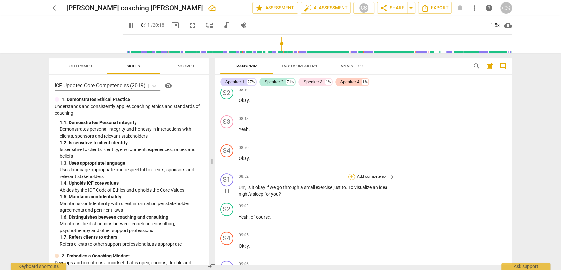
click at [353, 173] on div "+" at bounding box center [352, 176] width 7 height 7
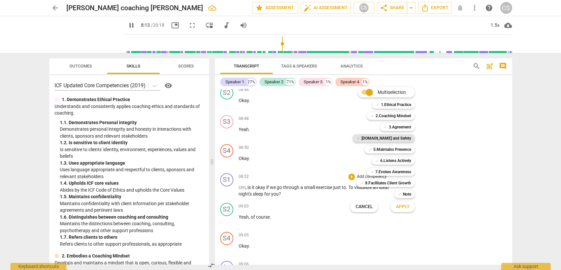
click at [399, 137] on b "[DOMAIN_NAME] and Safety" at bounding box center [386, 138] width 50 height 8
click at [405, 206] on span "Apply" at bounding box center [403, 206] width 14 height 7
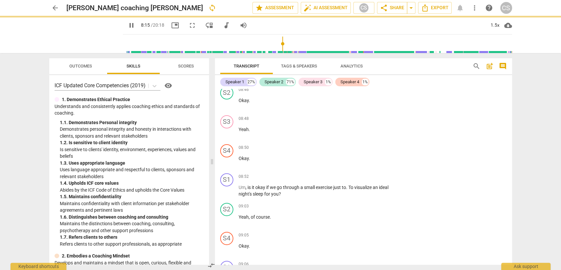
type input "495"
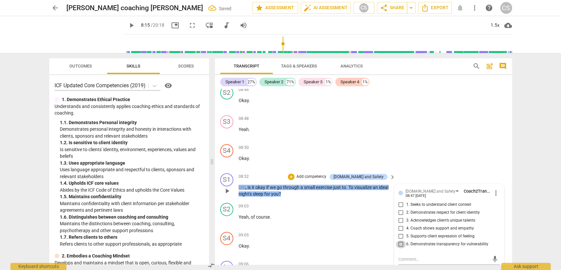
click at [401, 240] on input "6. Demonstrates transparency for vulnerability" at bounding box center [401, 244] width 11 height 8
checkbox input "true"
click at [322, 242] on p "Okay ." at bounding box center [316, 245] width 154 height 7
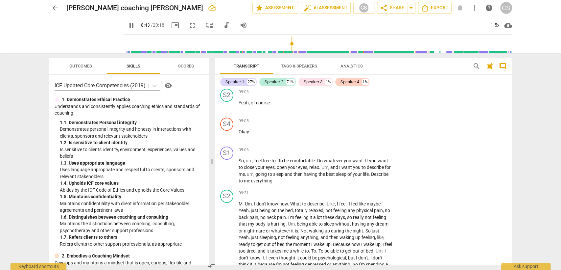
scroll to position [1931, 0]
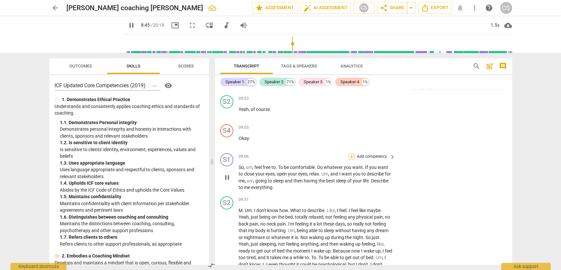
click at [350, 153] on div "+" at bounding box center [352, 156] width 7 height 7
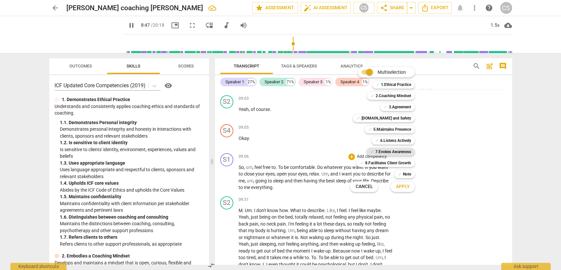
click at [394, 150] on b "7.Evokes Awareness" at bounding box center [393, 152] width 36 height 8
click at [404, 185] on span "Apply" at bounding box center [403, 186] width 14 height 7
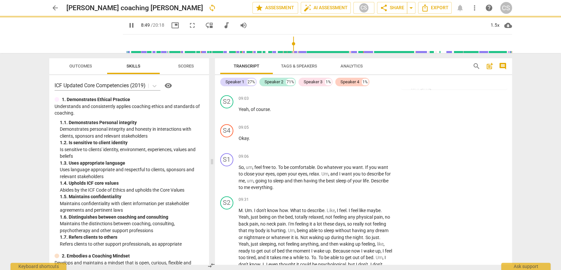
type input "529"
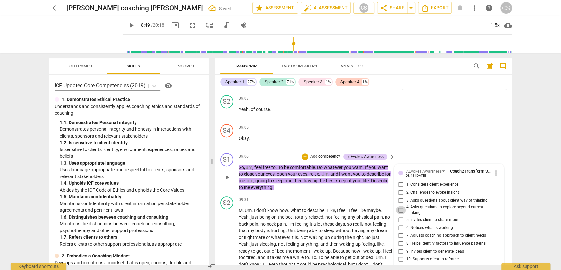
click at [399, 206] on input "4. Asks questions to explore beyond current thinking" at bounding box center [401, 210] width 11 height 8
checkbox input "true"
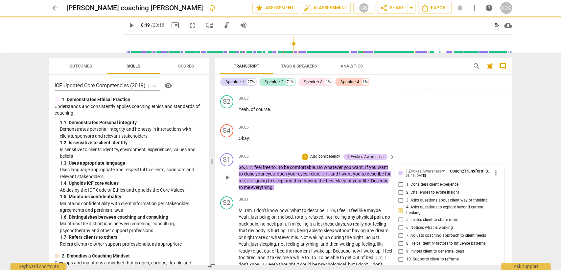
type textarea "A"
type textarea "Av"
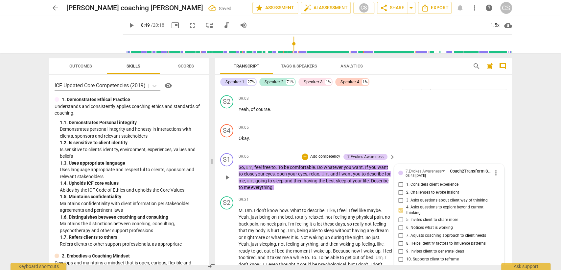
type textarea "Avo"
type textarea "Avoi"
type textarea "Avoid"
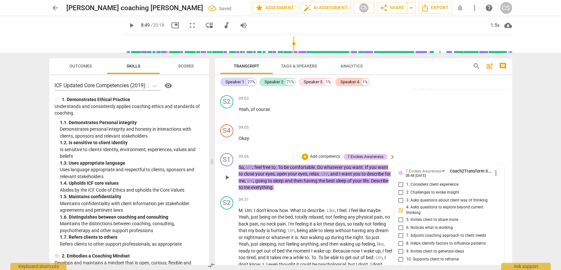
type textarea "Avoid"
type textarea "Avoid b"
type textarea "Avoid be"
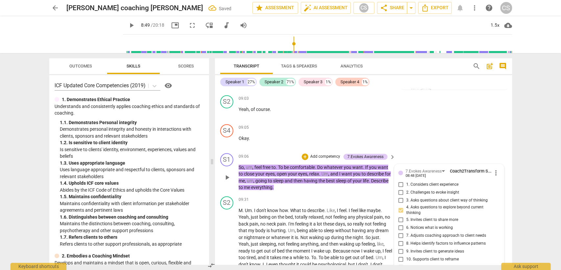
type textarea "Avoid bei"
type textarea "Avoid bein"
type textarea "Avoid being"
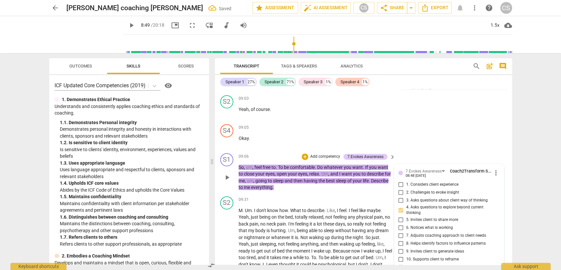
type textarea "Avoid being"
type textarea "Avoid being d"
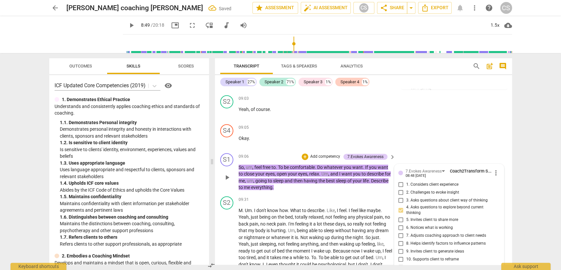
type textarea "Avoid being di"
type textarea "Avoid being dir"
type textarea "Avoid being dire"
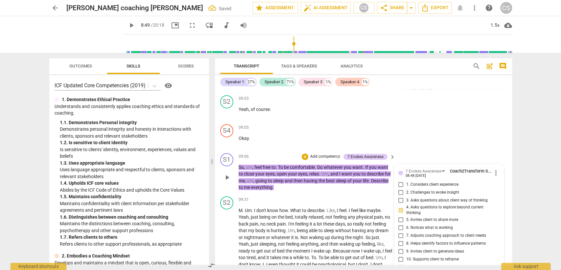
type textarea "Avoid being dire"
type textarea "Avoid being direc"
type textarea "Avoid being direct"
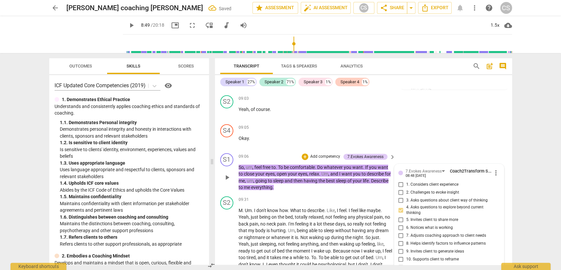
type textarea "Avoid being directi"
type textarea "Avoid being directiv"
type textarea "Avoid being directive"
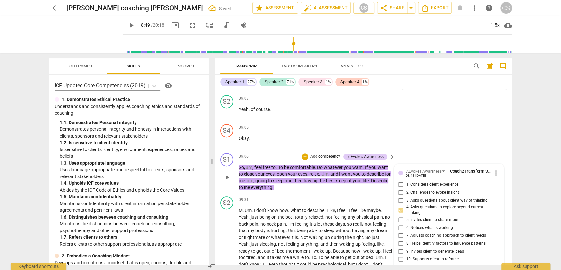
type textarea "Avoid being directive"
type textarea "Avoid being directive ""
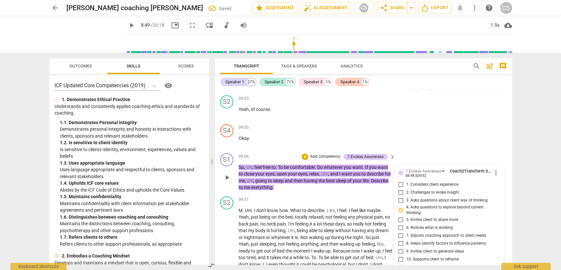
type textarea "Avoid being directive "D"
type textarea "Avoid being directive "De"
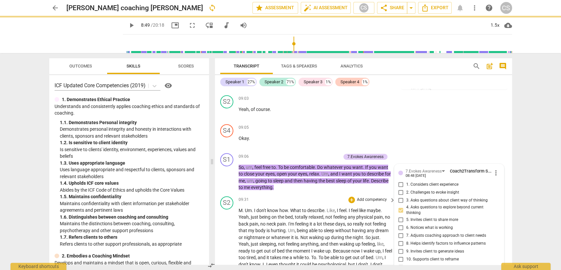
scroll to position [0, 0]
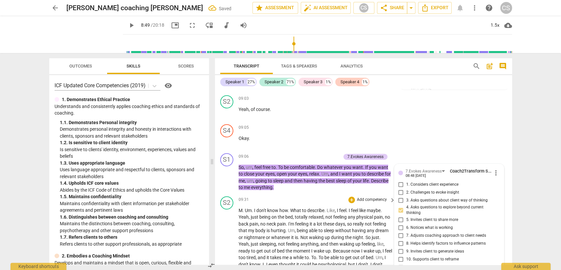
click at [298, 241] on span "feeling" at bounding box center [293, 243] width 14 height 5
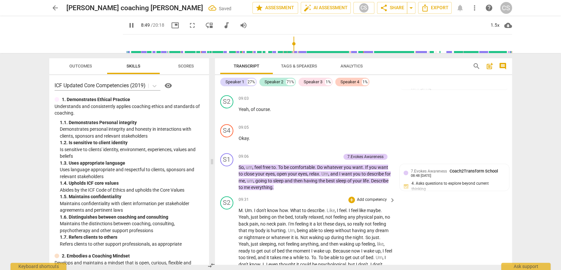
click at [276, 208] on span "know" at bounding box center [273, 210] width 12 height 5
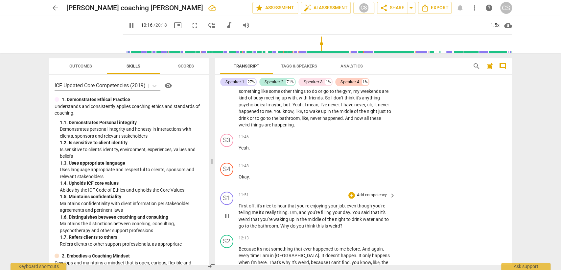
scroll to position [2150, 0]
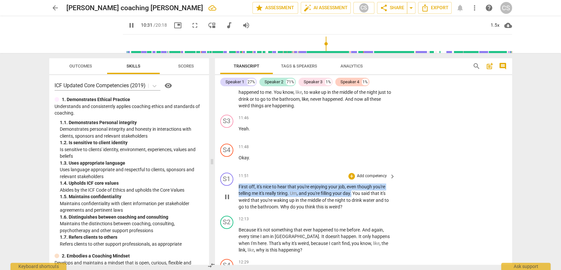
drag, startPoint x: 238, startPoint y: 159, endPoint x: 353, endPoint y: 167, distance: 114.4
click at [353, 183] on p "First off , it's nice to hear that you're enjoying your job , even though you'r…" at bounding box center [316, 196] width 154 height 27
click at [350, 173] on div "+" at bounding box center [352, 176] width 7 height 7
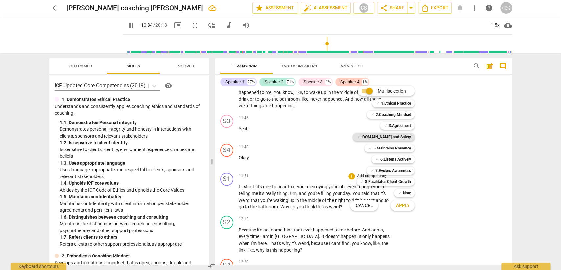
click at [390, 138] on b "[DOMAIN_NAME] and Safety" at bounding box center [386, 137] width 50 height 8
click at [400, 205] on span "Apply" at bounding box center [403, 205] width 14 height 7
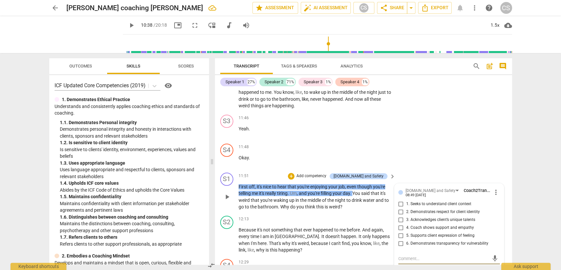
click at [400, 216] on input "3. Acknowledges client’s unique talents" at bounding box center [401, 220] width 11 height 8
click at [321, 215] on div "12:13 + Add competency keyboard_arrow_right" at bounding box center [318, 218] width 158 height 7
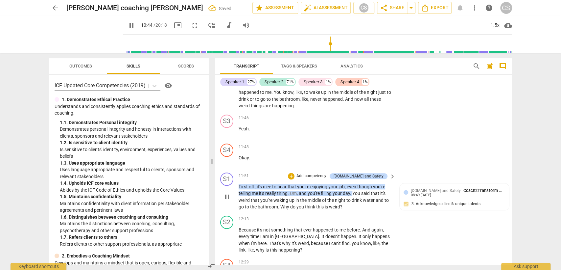
drag, startPoint x: 237, startPoint y: 159, endPoint x: 295, endPoint y: 167, distance: 58.8
click at [291, 170] on div "S1 play_arrow pause 11:51 + Add competency [DOMAIN_NAME] and Safety keyboard_ar…" at bounding box center [363, 191] width 297 height 43
click at [416, 187] on div "[DOMAIN_NAME] and Safety Coach2Transform School" at bounding box center [458, 190] width 94 height 6
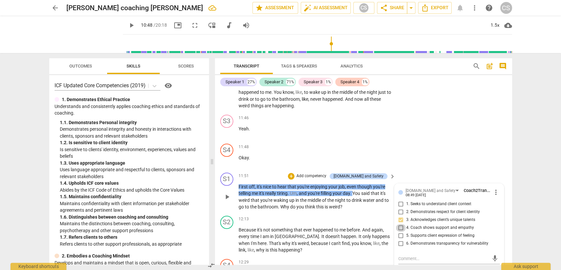
click at [400, 224] on input "4. Coach shows support and empathy" at bounding box center [401, 228] width 11 height 8
click at [402, 216] on input "3. Acknowledges client’s unique talents" at bounding box center [401, 220] width 11 height 8
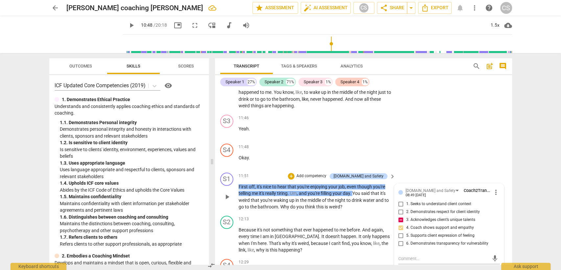
click at [402, 216] on input "3. Acknowledges client’s unique talents" at bounding box center [401, 220] width 11 height 8
click at [319, 215] on div "12:13 + Add competency keyboard_arrow_right" at bounding box center [318, 218] width 158 height 7
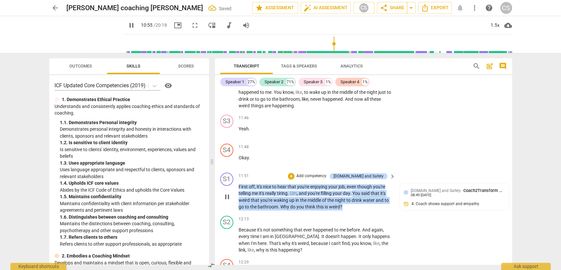
drag, startPoint x: 355, startPoint y: 166, endPoint x: 366, endPoint y: 179, distance: 16.5
click at [366, 183] on p "First off , it's nice to hear that you're enjoying your job , even though you'r…" at bounding box center [316, 196] width 154 height 27
click at [295, 173] on div "+" at bounding box center [291, 176] width 7 height 7
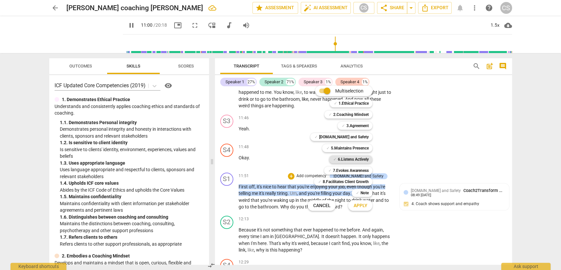
click at [351, 159] on b "6.Listens Actively" at bounding box center [353, 159] width 31 height 8
click at [349, 147] on b "5.Maintains Presence" at bounding box center [350, 148] width 38 height 8
click at [347, 171] on b "7.Evokes Awareness" at bounding box center [351, 170] width 36 height 8
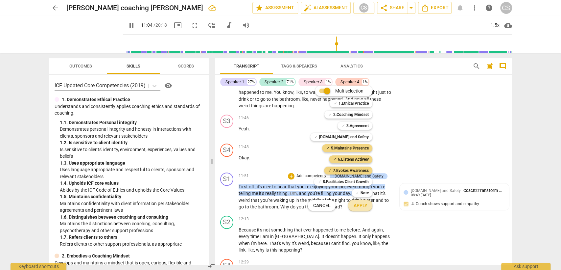
click at [366, 204] on span "Apply" at bounding box center [361, 205] width 14 height 7
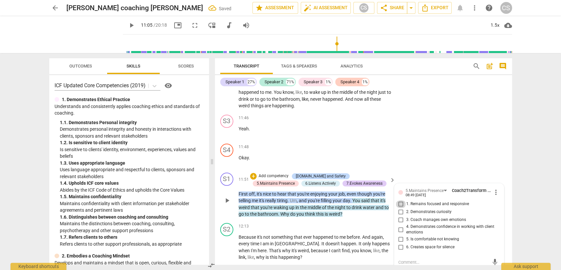
click at [398, 200] on input "1. Remains focused and responsive" at bounding box center [401, 204] width 11 height 8
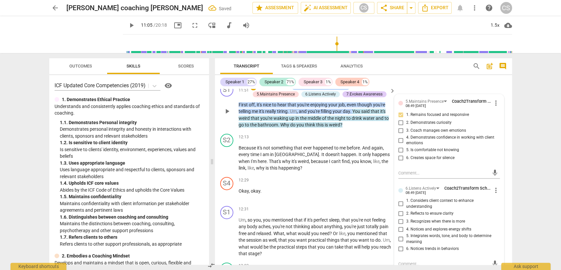
scroll to position [2260, 0]
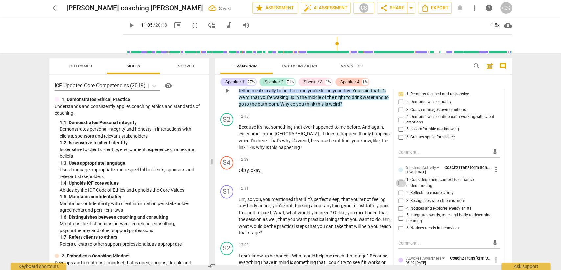
click at [398, 179] on input "1. Considers client context to enhance understanding" at bounding box center [401, 183] width 11 height 8
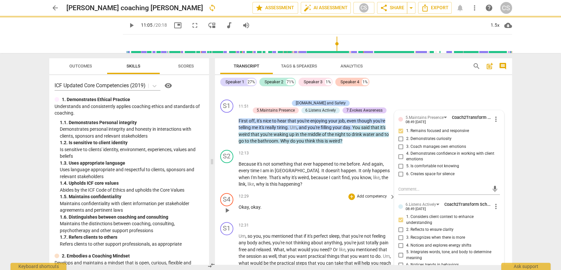
scroll to position [2187, 0]
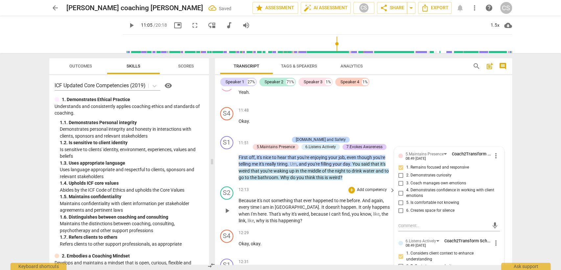
click at [305, 197] on div "S2 play_arrow pause 12:13 + Add competency keyboard_arrow_right Because it's no…" at bounding box center [363, 205] width 297 height 43
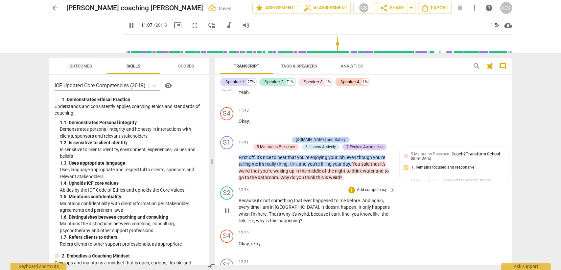
click at [288, 198] on span "something" at bounding box center [282, 200] width 23 height 5
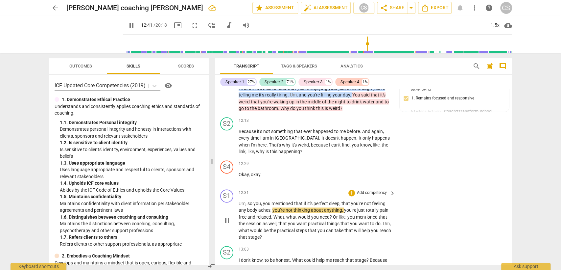
scroll to position [2260, 0]
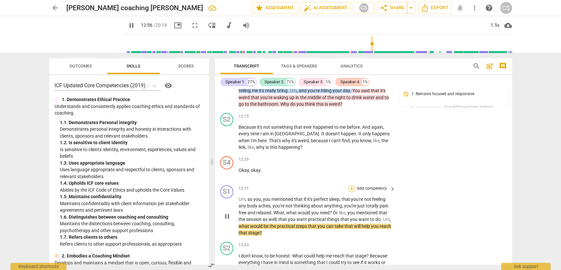
click at [351, 185] on div "+" at bounding box center [352, 188] width 7 height 7
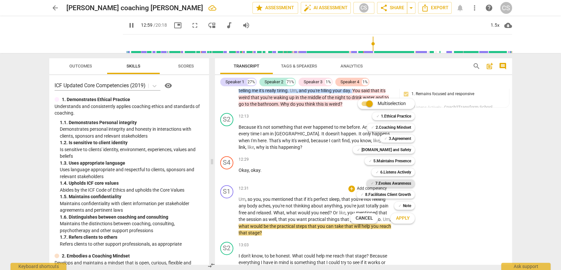
click at [388, 184] on b "7.Evokes Awareness" at bounding box center [393, 183] width 36 height 8
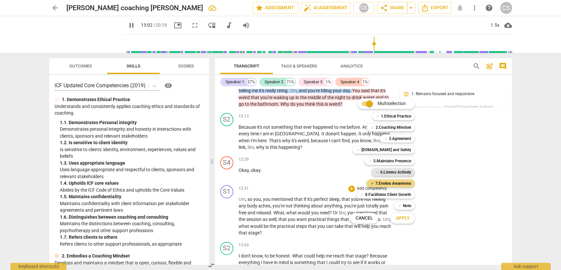
click at [390, 170] on b "6.Listens Actively" at bounding box center [395, 172] width 31 height 8
click at [402, 218] on span "Apply" at bounding box center [403, 218] width 14 height 7
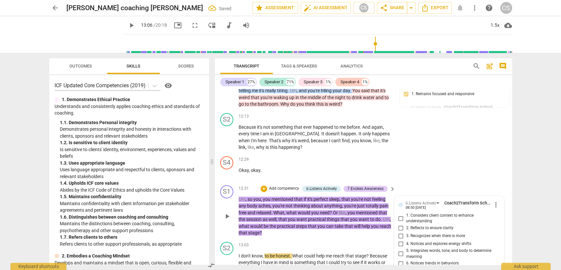
click at [400, 214] on input "1. Considers client context to enhance understanding" at bounding box center [401, 218] width 11 height 8
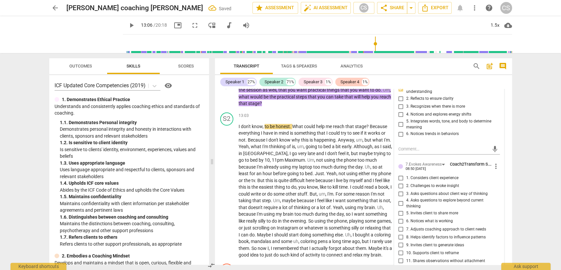
scroll to position [2406, 0]
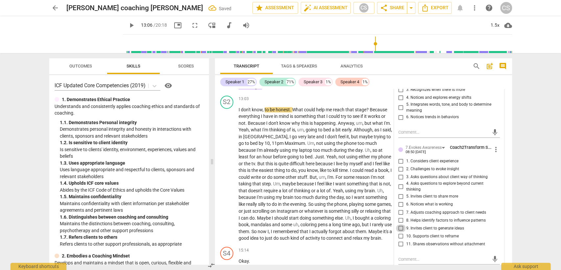
click at [401, 224] on input "9. Invites client to generate ideas" at bounding box center [401, 228] width 11 height 8
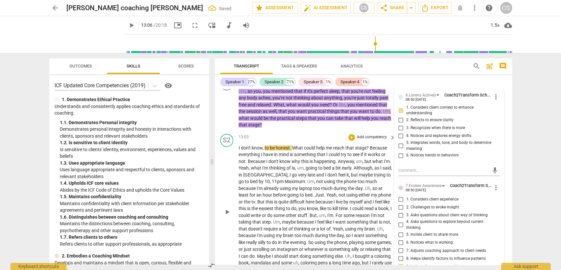
scroll to position [2333, 0]
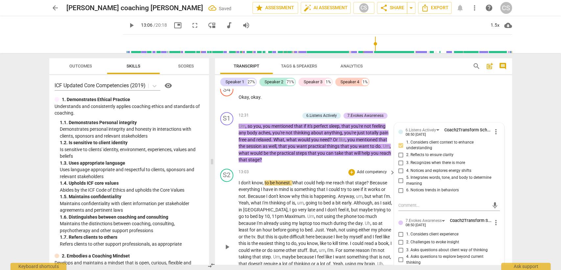
click at [322, 180] on span "help" at bounding box center [321, 182] width 10 height 5
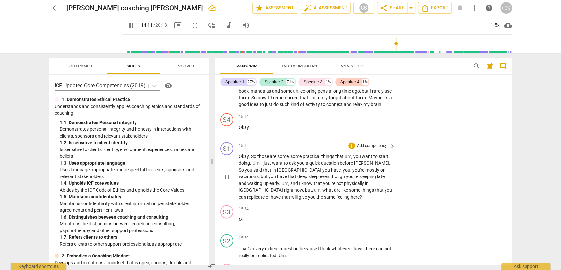
scroll to position [2552, 0]
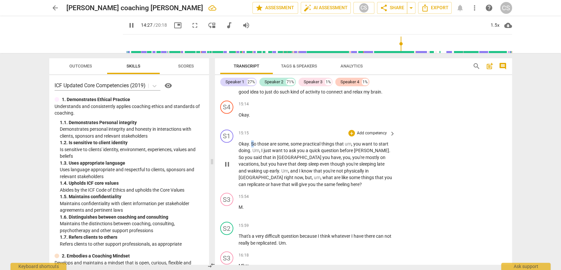
click at [253, 141] on span "So" at bounding box center [254, 143] width 6 height 5
click at [273, 154] on span "in" at bounding box center [275, 156] width 5 height 5
click at [350, 130] on div "+" at bounding box center [352, 133] width 7 height 7
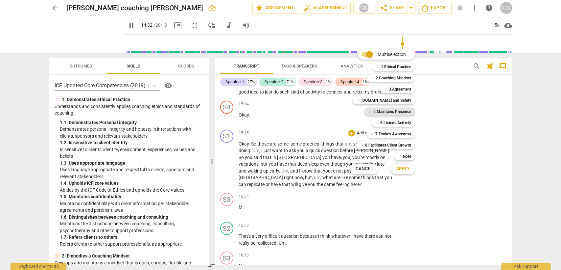
click at [400, 110] on b "5.Maintains Presence" at bounding box center [392, 112] width 38 height 8
click at [394, 133] on b "7.Evokes Awareness" at bounding box center [393, 134] width 36 height 8
click at [393, 124] on b "6.Listens Actively" at bounding box center [395, 123] width 31 height 8
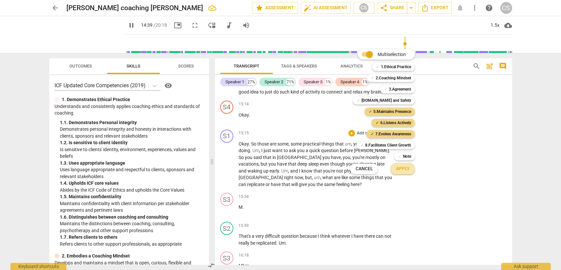
click at [405, 171] on span "Apply" at bounding box center [403, 168] width 14 height 7
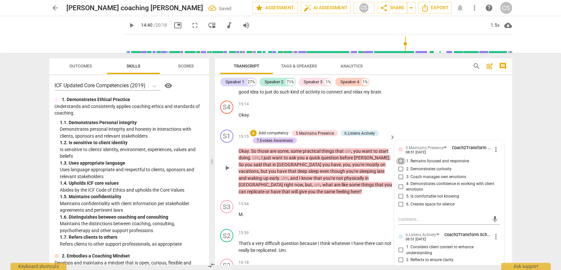
click at [398, 157] on input "1. Remains focused and responsive" at bounding box center [401, 161] width 11 height 8
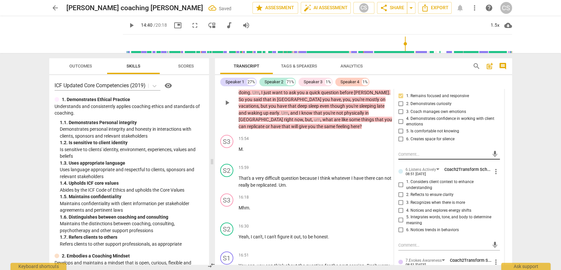
scroll to position [2625, 0]
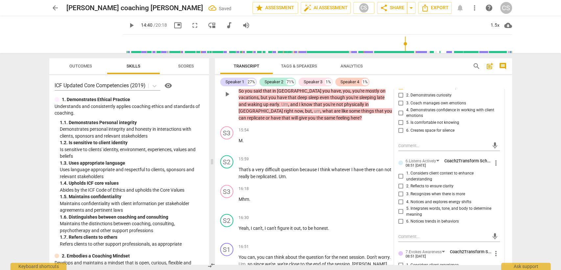
click at [402, 172] on input "1. Considers client context to enhance understanding" at bounding box center [401, 176] width 11 height 8
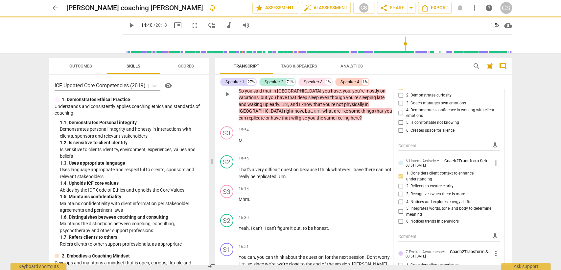
scroll to position [2698, 0]
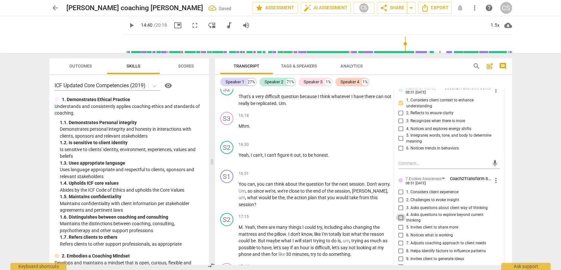
click at [400, 213] on input "4. Asks questions to explore beyond current thinking" at bounding box center [401, 217] width 11 height 8
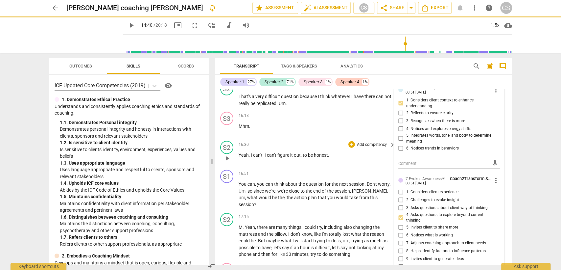
click at [310, 144] on div "S2 play_arrow pause 16:30 + Add competency keyboard_arrow_right Yeah , I can't …" at bounding box center [363, 152] width 297 height 29
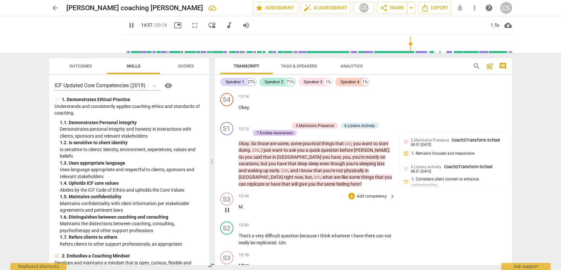
scroll to position [2552, 0]
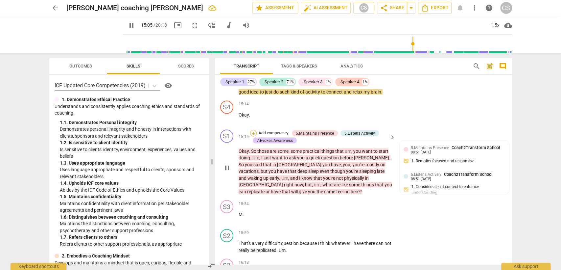
click at [253, 130] on div "+" at bounding box center [253, 133] width 7 height 7
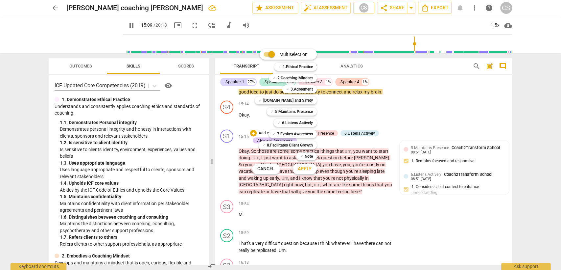
click at [439, 134] on div at bounding box center [280, 135] width 561 height 270
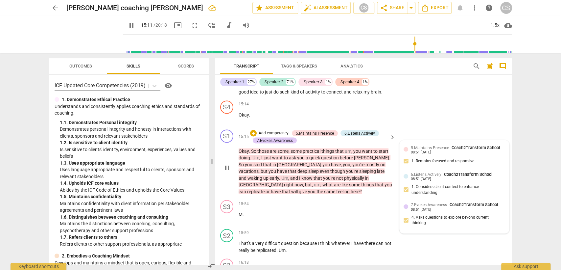
click at [431, 150] on div "08:51 [DATE]" at bounding box center [421, 152] width 20 height 4
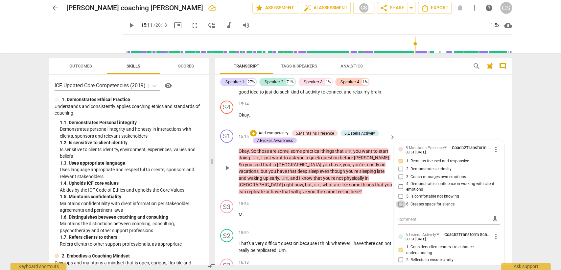
click at [399, 200] on input "6. Creates space for silence" at bounding box center [401, 204] width 11 height 8
click at [343, 210] on p "M ." at bounding box center [316, 213] width 154 height 7
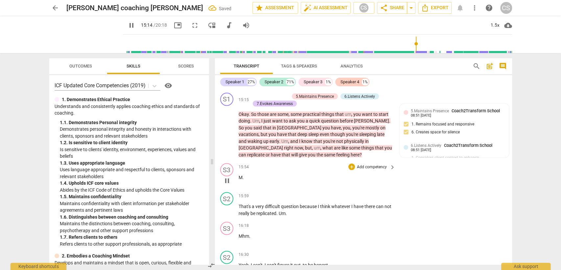
scroll to position [2625, 0]
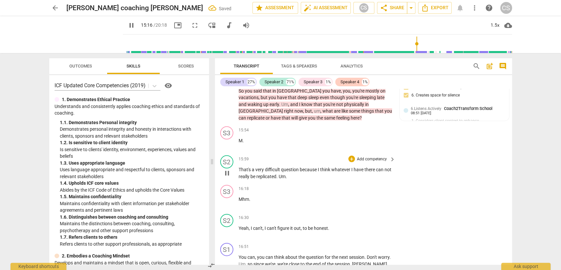
click at [292, 167] on span "question" at bounding box center [290, 169] width 19 height 5
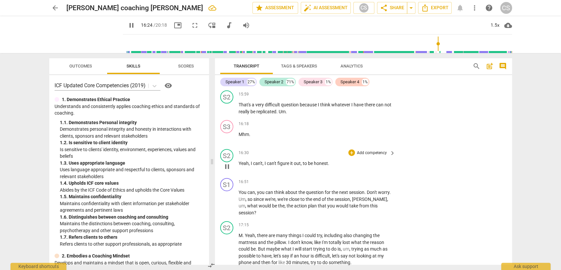
scroll to position [2698, 0]
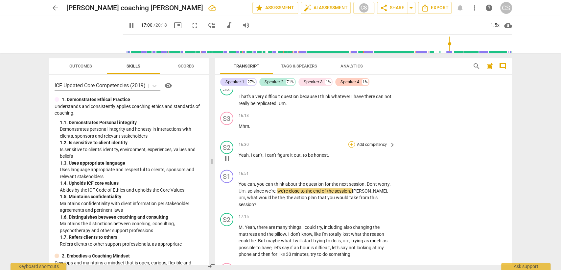
click at [351, 141] on div "+" at bounding box center [352, 144] width 7 height 7
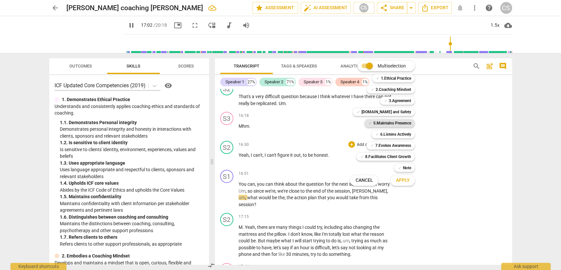
click at [394, 122] on b "5.Maintains Presence" at bounding box center [392, 123] width 38 height 8
click at [406, 181] on span "Apply" at bounding box center [403, 180] width 14 height 7
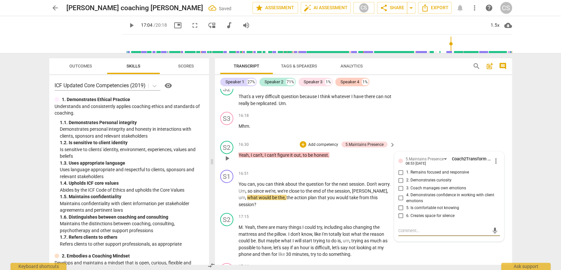
click at [400, 211] on input "6. Creates space for silence" at bounding box center [401, 215] width 11 height 8
click at [290, 185] on p "You can , you can think about the question for the next session . Don't worry .…" at bounding box center [316, 194] width 154 height 27
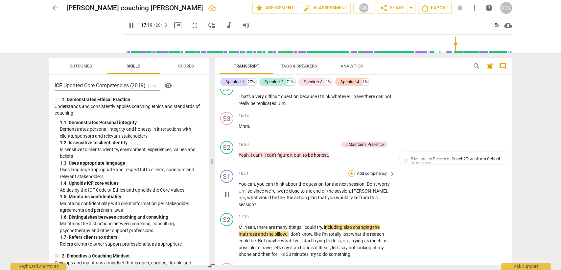
click at [351, 170] on div "+" at bounding box center [352, 173] width 7 height 7
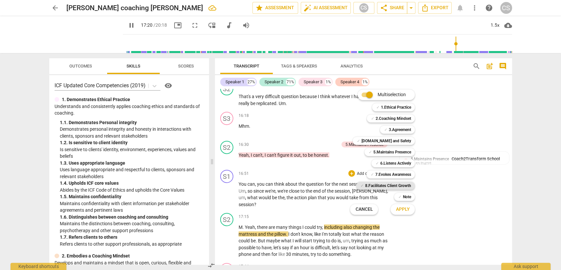
drag, startPoint x: 398, startPoint y: 186, endPoint x: 402, endPoint y: 188, distance: 4.0
click at [398, 185] on b "8.Facilitates Client Growth" at bounding box center [388, 186] width 46 height 8
click at [410, 210] on button "Apply" at bounding box center [403, 209] width 24 height 12
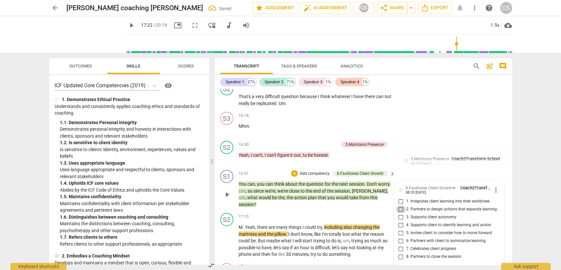
click at [401, 205] on input "2. Partners to design actions that expands learning" at bounding box center [401, 209] width 11 height 8
click at [400, 213] on input "3. Supports client autonomy" at bounding box center [401, 217] width 11 height 8
click at [323, 184] on p "You can , you can think about the question for the next session . Don't worry .…" at bounding box center [316, 194] width 154 height 27
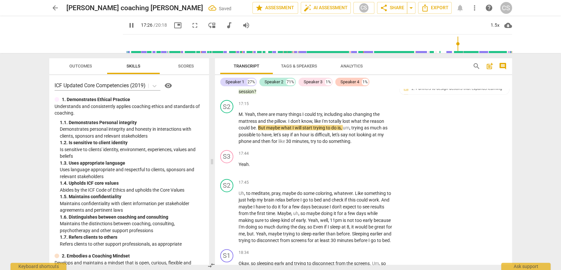
scroll to position [2808, 0]
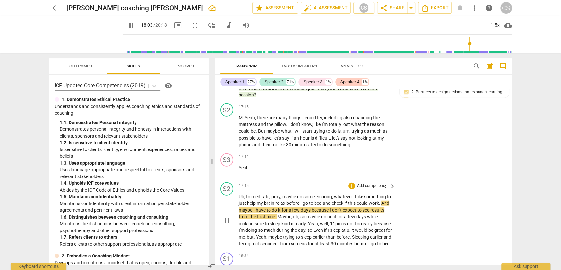
click at [228, 216] on span "pause" at bounding box center [227, 220] width 8 height 8
click at [229, 216] on span "play_arrow" at bounding box center [227, 220] width 8 height 8
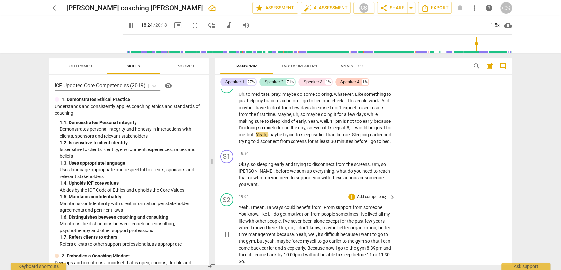
scroll to position [2918, 0]
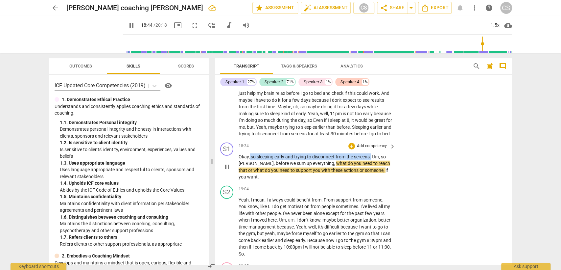
drag, startPoint x: 249, startPoint y: 140, endPoint x: 372, endPoint y: 143, distance: 123.0
click at [372, 153] on p "Okay , so sleeping early and trying to disconnect from the screens . Um , so [P…" at bounding box center [316, 166] width 154 height 27
click at [352, 143] on div "+" at bounding box center [352, 146] width 7 height 7
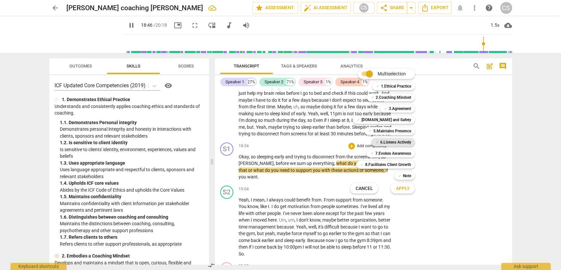
click at [383, 138] on b "6.Listens Actively" at bounding box center [395, 142] width 31 height 8
click at [399, 188] on span "Apply" at bounding box center [403, 188] width 14 height 7
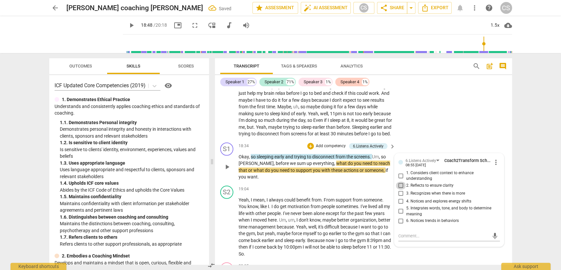
click at [401, 182] on input "2. Reflects to ensure clarity" at bounding box center [401, 186] width 11 height 8
click at [326, 164] on p "Okay , so sleeping early and trying to disconnect from the screens . Um , so [P…" at bounding box center [316, 166] width 154 height 27
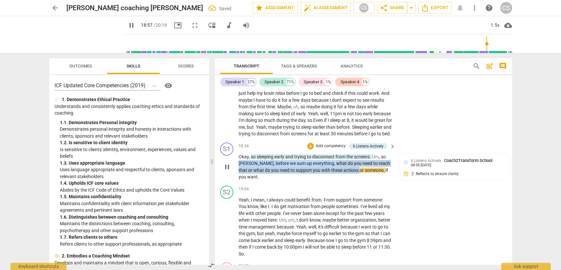
drag, startPoint x: 239, startPoint y: 148, endPoint x: 345, endPoint y: 154, distance: 106.0
click at [345, 154] on p "Okay , so sleeping early and trying to disconnect from the screens . Um , so [P…" at bounding box center [316, 166] width 154 height 27
click at [309, 143] on div "+" at bounding box center [311, 146] width 7 height 7
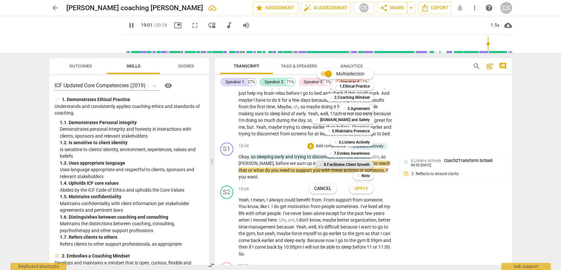
click at [342, 161] on b "8.Facilitates Client Growth" at bounding box center [347, 164] width 46 height 8
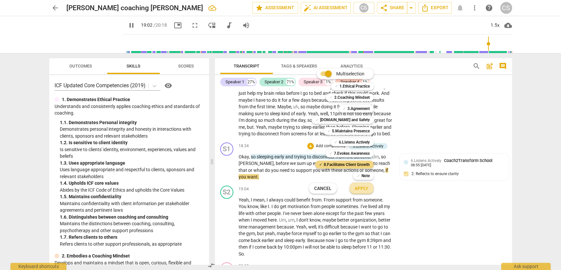
click at [362, 191] on span "Apply" at bounding box center [362, 188] width 14 height 7
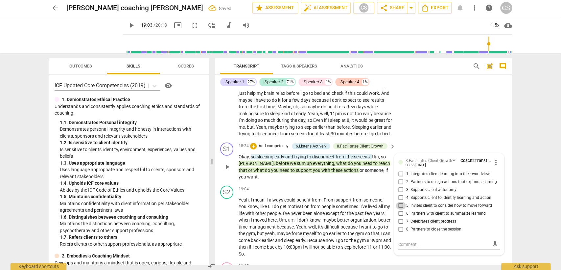
click at [398, 202] on input "5. Invites client to consider how to move forward" at bounding box center [401, 206] width 11 height 8
click at [316, 185] on div "19:04 + Add competency keyboard_arrow_right" at bounding box center [318, 188] width 158 height 7
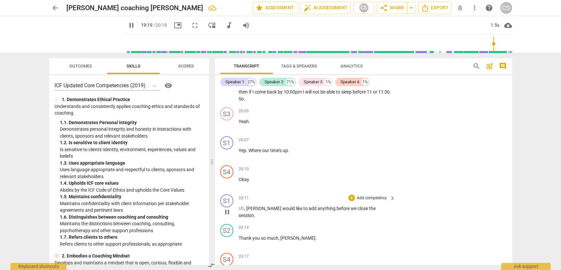
scroll to position [3095, 0]
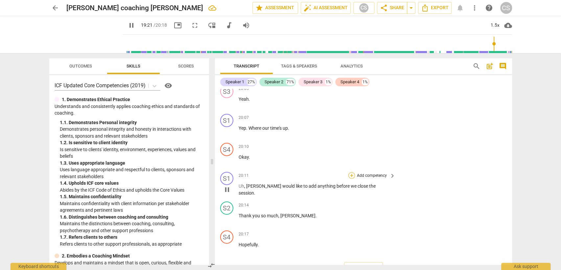
click at [350, 172] on div "+" at bounding box center [352, 175] width 7 height 7
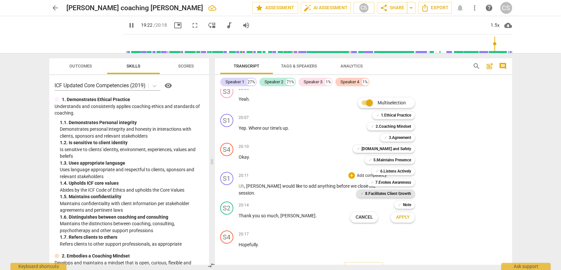
click at [382, 190] on b "8.Facilitates Client Growth" at bounding box center [388, 193] width 46 height 8
click at [406, 215] on span "Apply" at bounding box center [403, 217] width 14 height 7
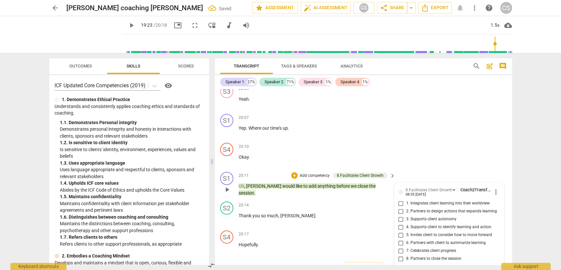
click at [400, 255] on input "8. Partners to close the session" at bounding box center [401, 259] width 11 height 8
drag, startPoint x: 326, startPoint y: 227, endPoint x: 341, endPoint y: 234, distance: 16.6
click at [327, 241] on p "Hopefully ." at bounding box center [316, 244] width 154 height 7
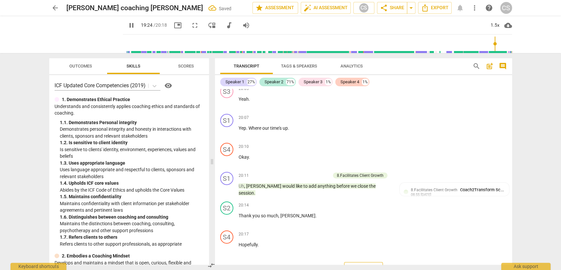
click at [366, 265] on span "Export" at bounding box center [364, 269] width 28 height 8
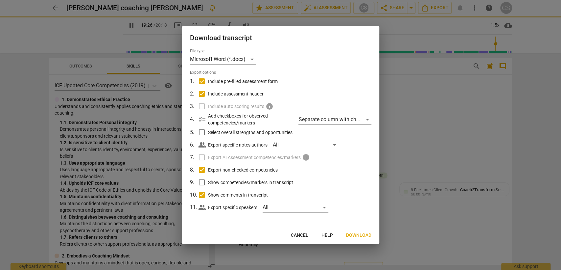
click at [365, 235] on span "Download" at bounding box center [358, 235] width 25 height 7
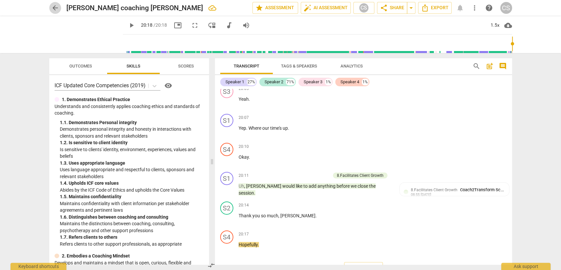
drag, startPoint x: 56, startPoint y: 9, endPoint x: 59, endPoint y: 12, distance: 4.2
click at [56, 10] on span "arrow_back" at bounding box center [55, 8] width 8 height 8
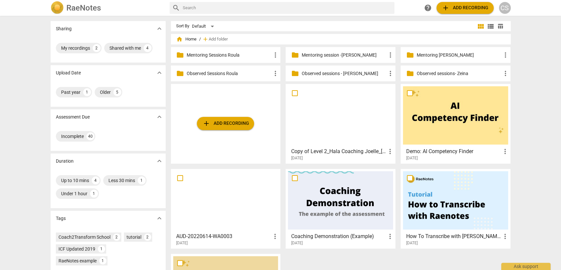
click at [432, 53] on p "Mentoring [PERSON_NAME]" at bounding box center [459, 55] width 85 height 7
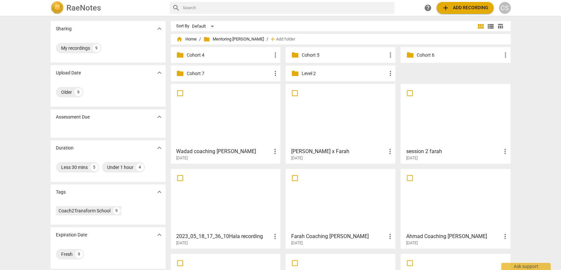
click at [310, 72] on p "Level 2" at bounding box center [344, 73] width 85 height 7
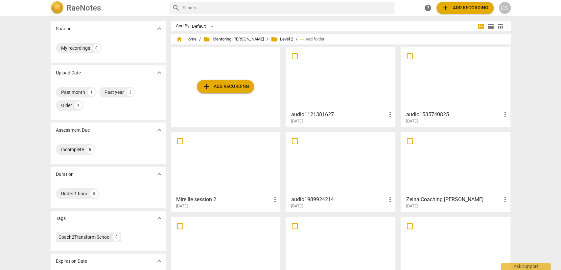
click at [233, 38] on span "folder Mentoring [PERSON_NAME]" at bounding box center [234, 39] width 61 height 7
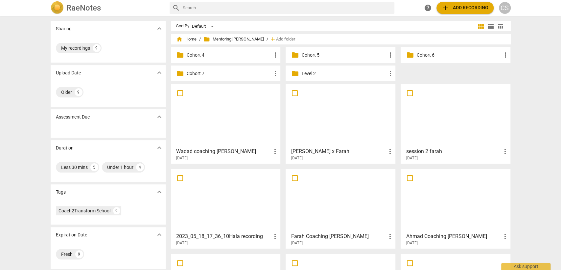
click at [195, 39] on span "home Home" at bounding box center [186, 39] width 20 height 7
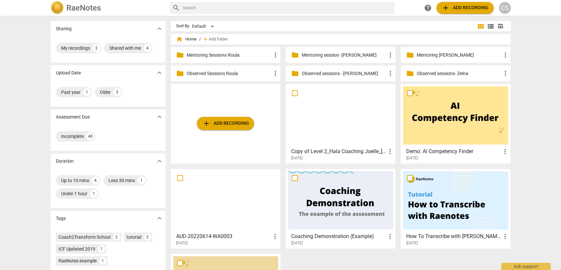
click at [339, 70] on p "Observed sessions - [PERSON_NAME]" at bounding box center [344, 73] width 85 height 7
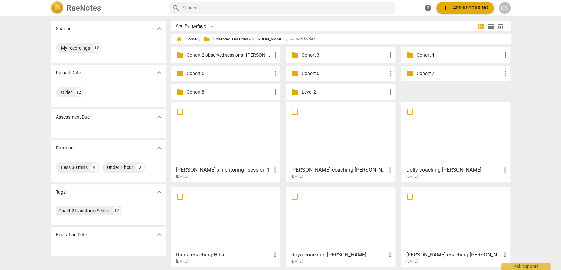
click at [197, 90] on p "Cohort 8" at bounding box center [229, 91] width 85 height 7
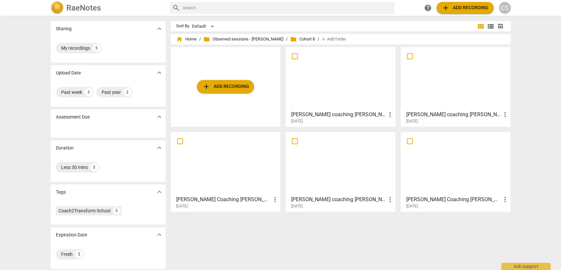
click at [329, 78] on div at bounding box center [340, 78] width 105 height 58
